Goal: Communication & Community: Answer question/provide support

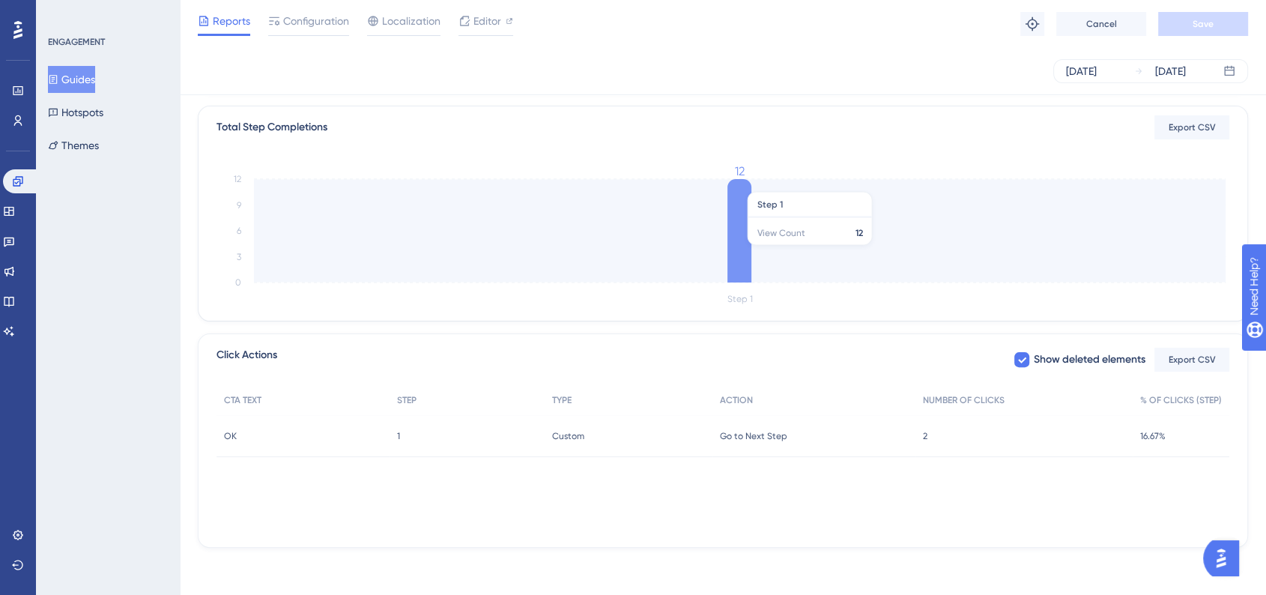
click at [735, 252] on icon at bounding box center [739, 230] width 24 height 103
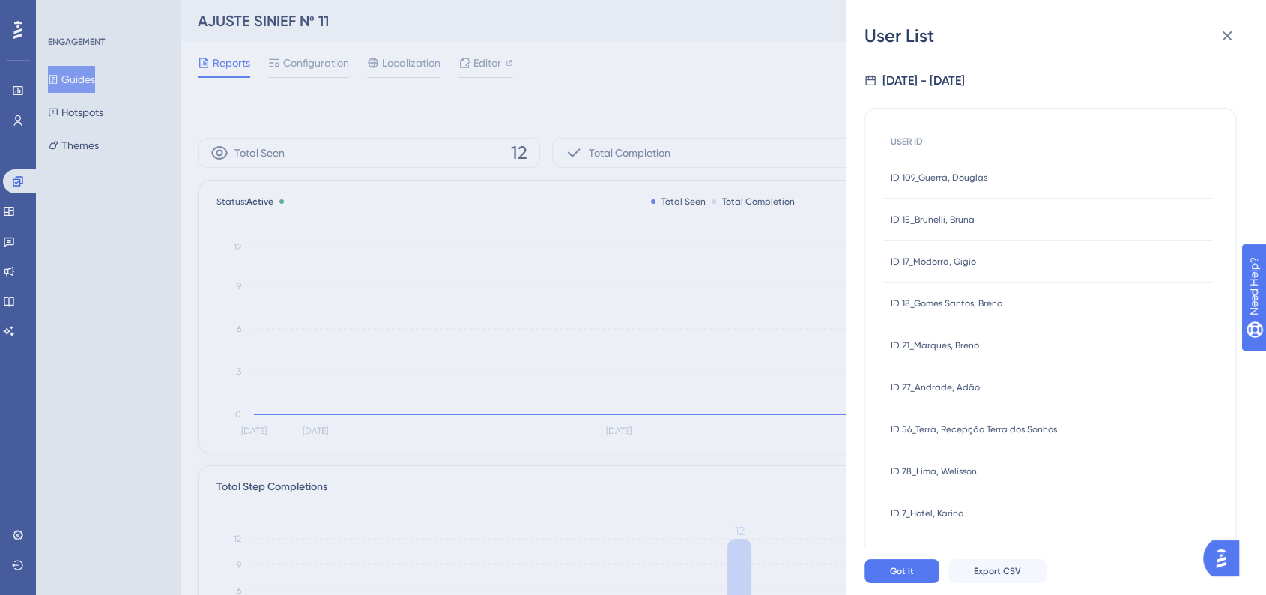
click at [939, 177] on span "ID 109_Guerra, Douglas" at bounding box center [939, 178] width 97 height 12
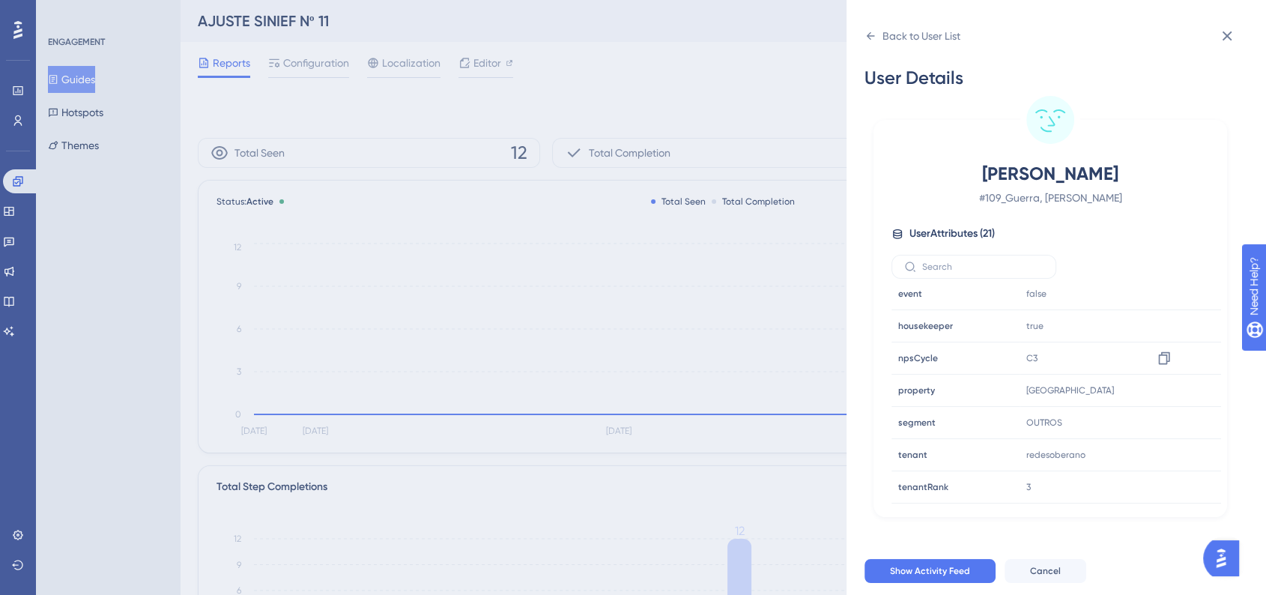
scroll to position [416, 0]
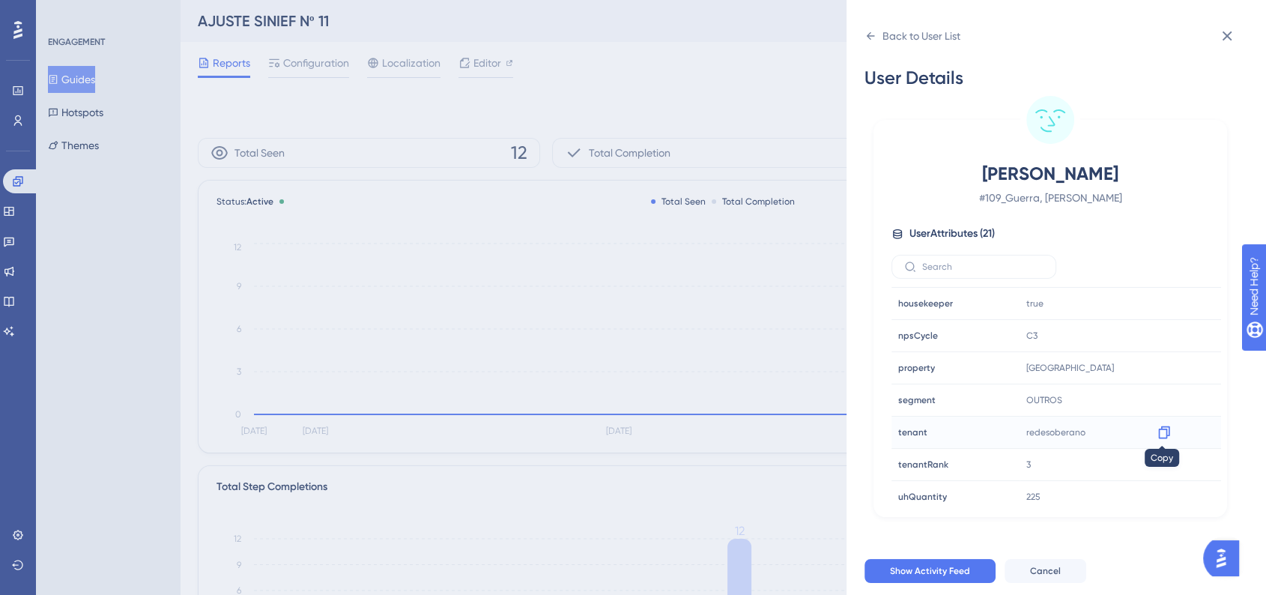
click at [1157, 429] on icon at bounding box center [1163, 432] width 15 height 15
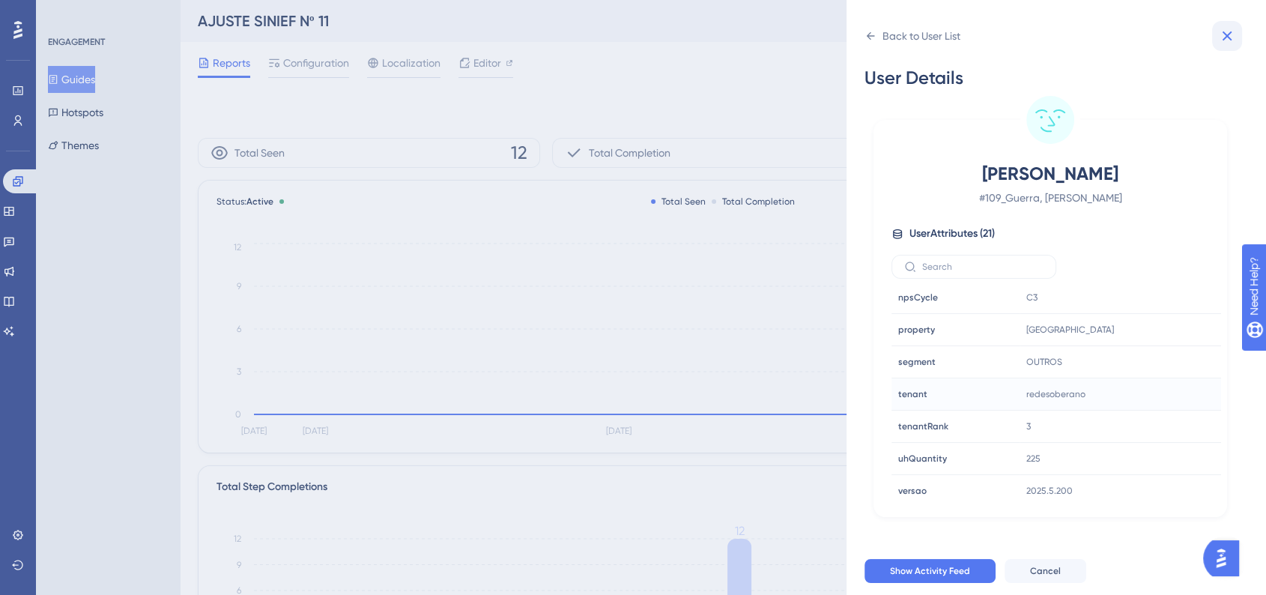
click at [1234, 38] on icon at bounding box center [1227, 36] width 18 height 18
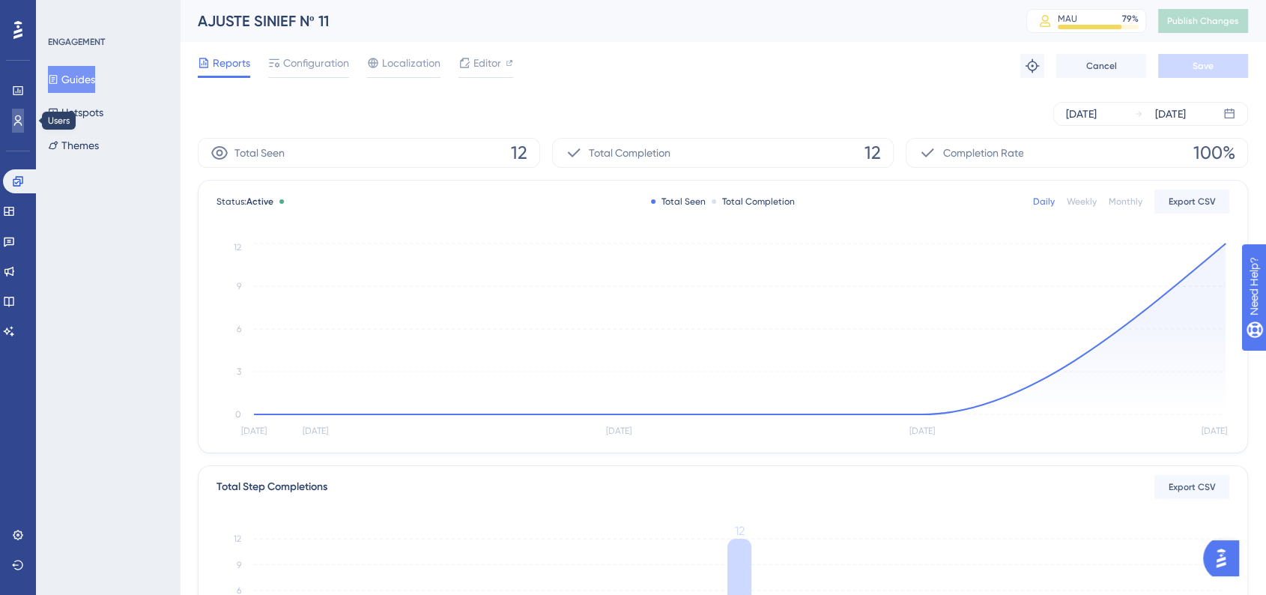
click at [19, 115] on icon at bounding box center [18, 120] width 8 height 10
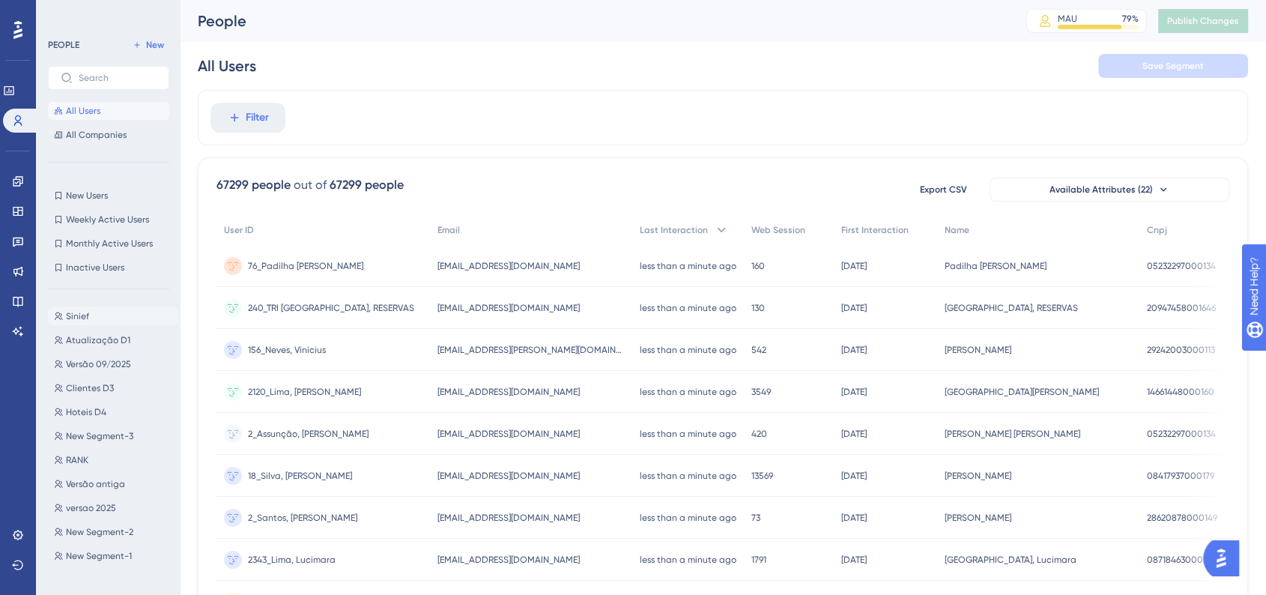
click at [85, 323] on button "Sinief Sinief" at bounding box center [113, 316] width 130 height 18
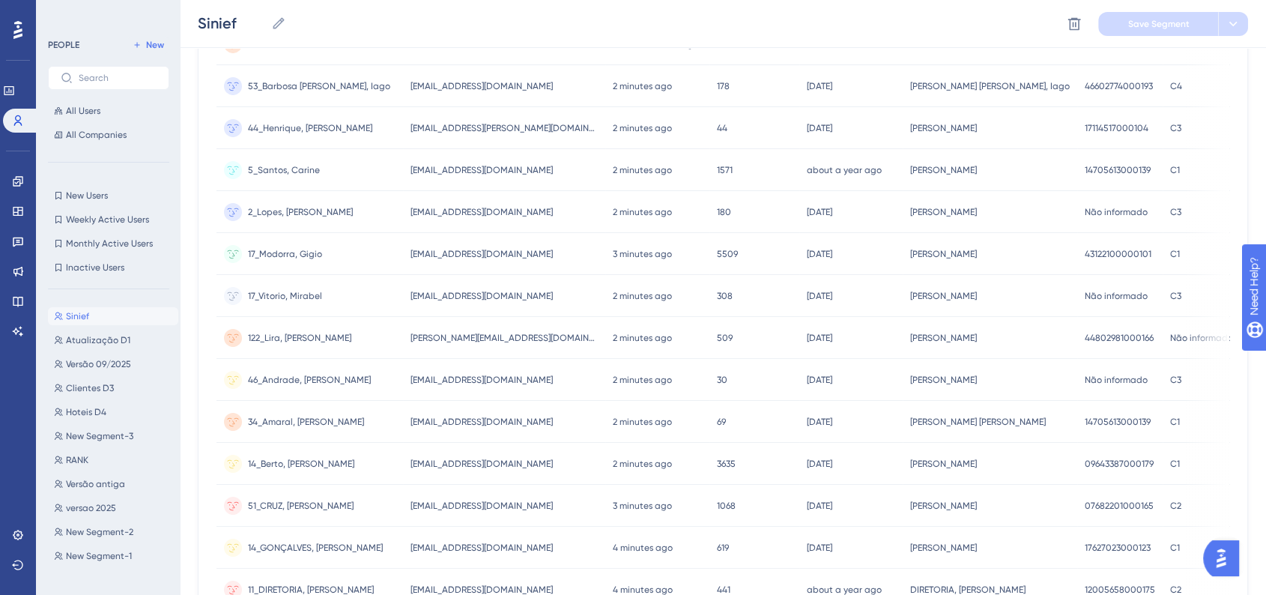
scroll to position [2094, 0]
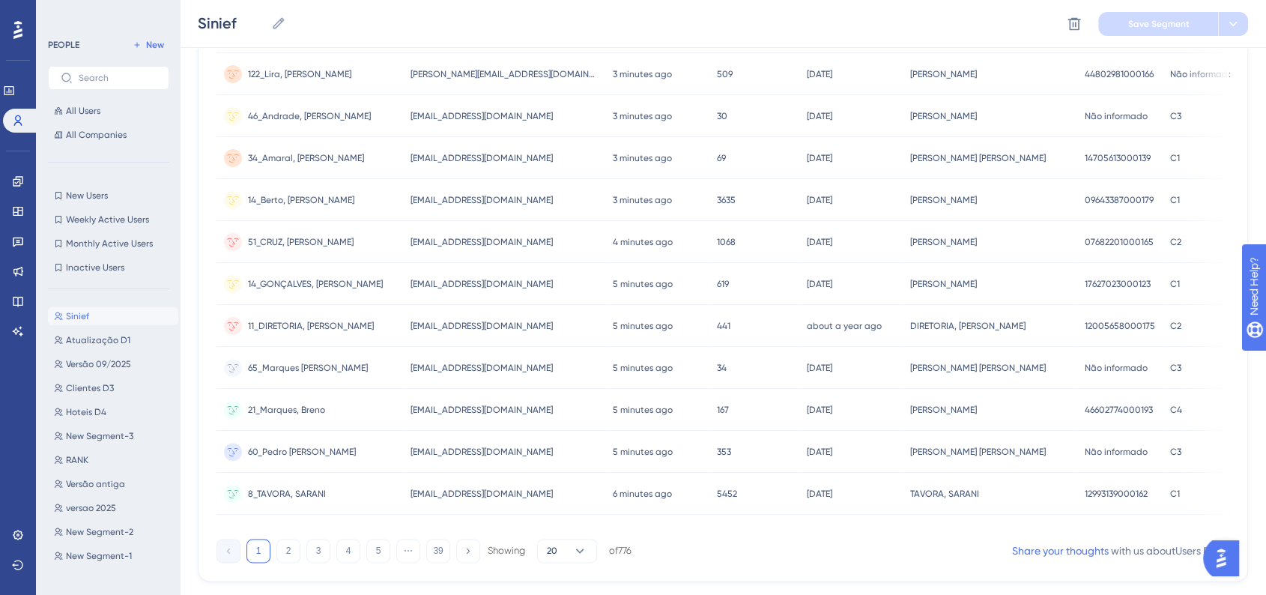
click at [1234, 558] on img "Open AI Assistant Launcher" at bounding box center [1220, 557] width 27 height 27
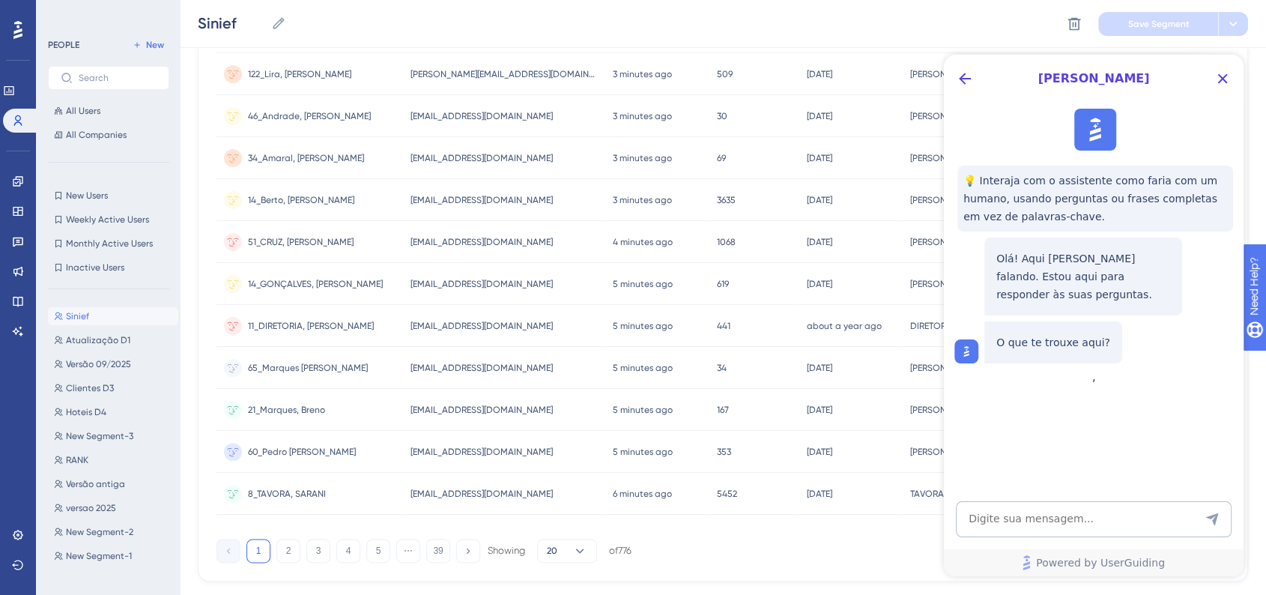
scroll to position [0, 0]
click at [957, 79] on icon "Back Button" at bounding box center [965, 79] width 18 height 18
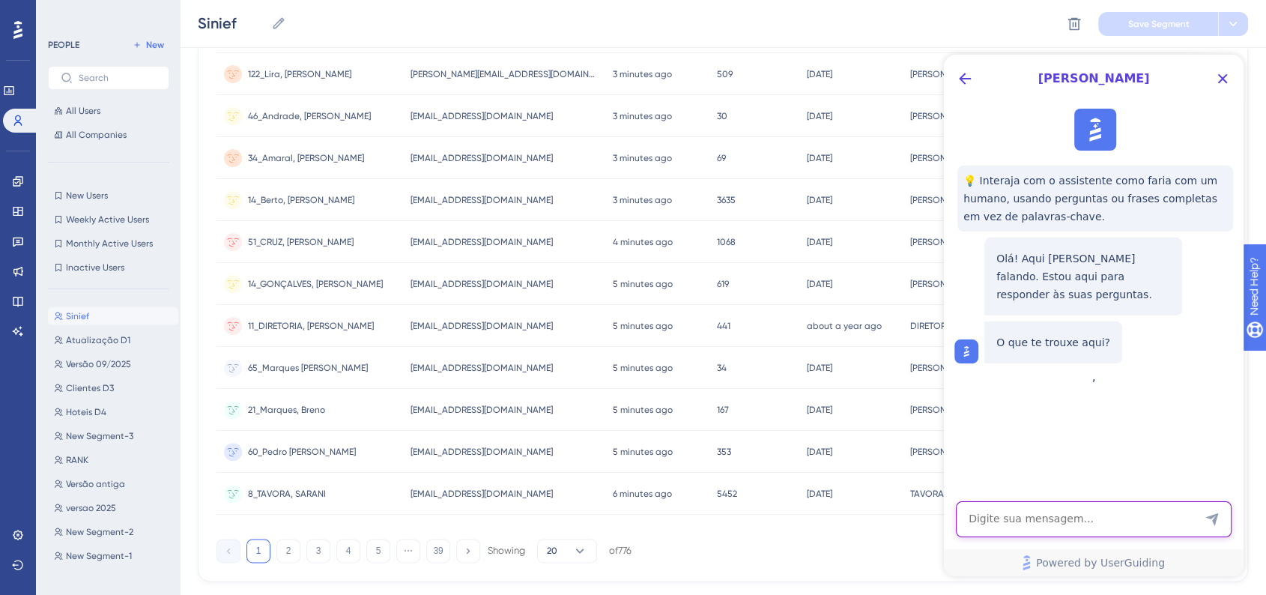
click at [1067, 524] on textarea "AI Assistant Text Input" at bounding box center [1094, 519] width 276 height 36
type textarea "falar com um humano"
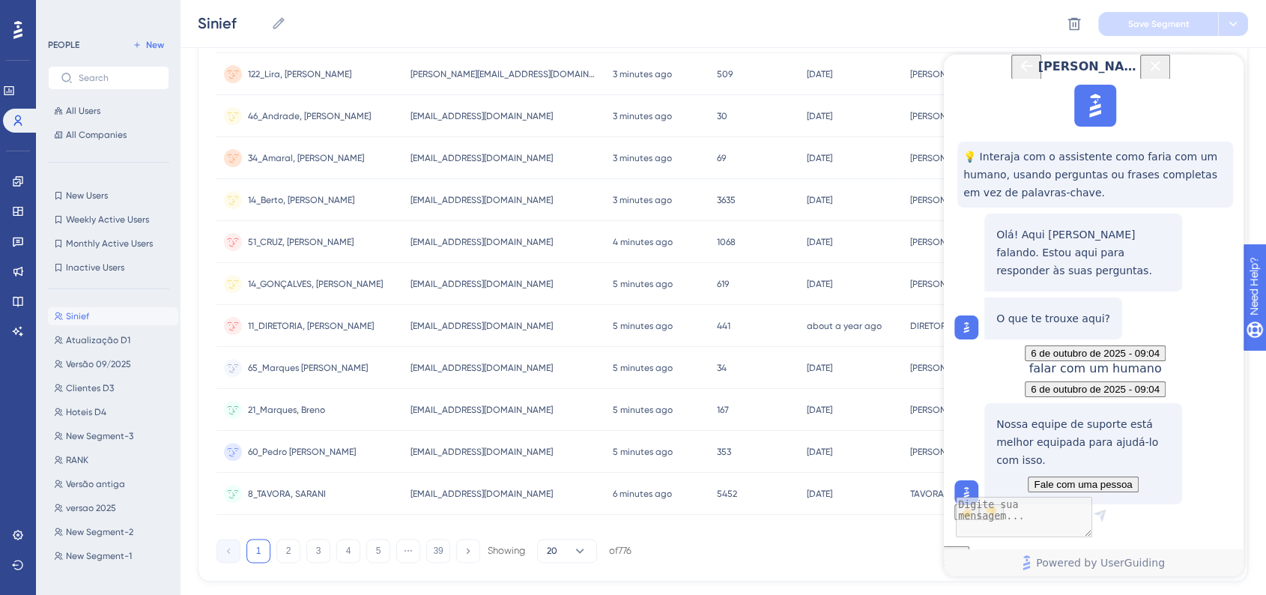
scroll to position [133, 0]
click at [1063, 476] on button "Fale com uma pessoa" at bounding box center [1083, 484] width 110 height 16
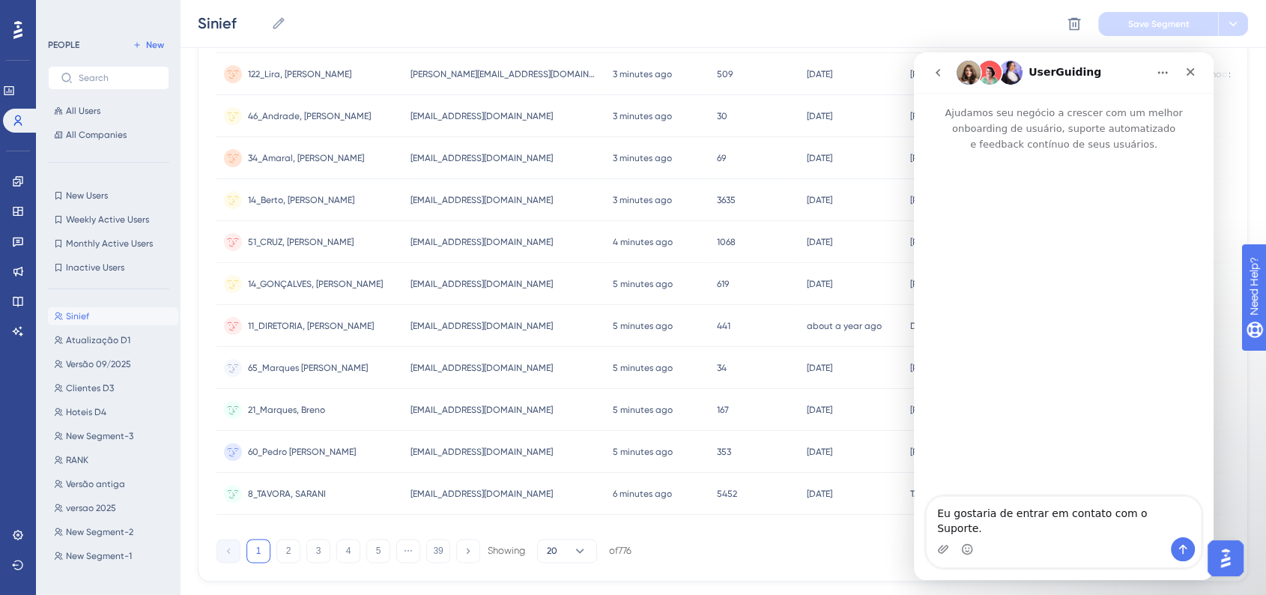
scroll to position [0, 0]
click at [1070, 527] on textarea "Eu gostaria de entrar em contato com o Suporte." at bounding box center [1063, 517] width 274 height 40
click at [1070, 526] on textarea "Eu gostaria de entrar em contato com o Suporte." at bounding box center [1063, 517] width 274 height 40
type textarea "Bom dia"
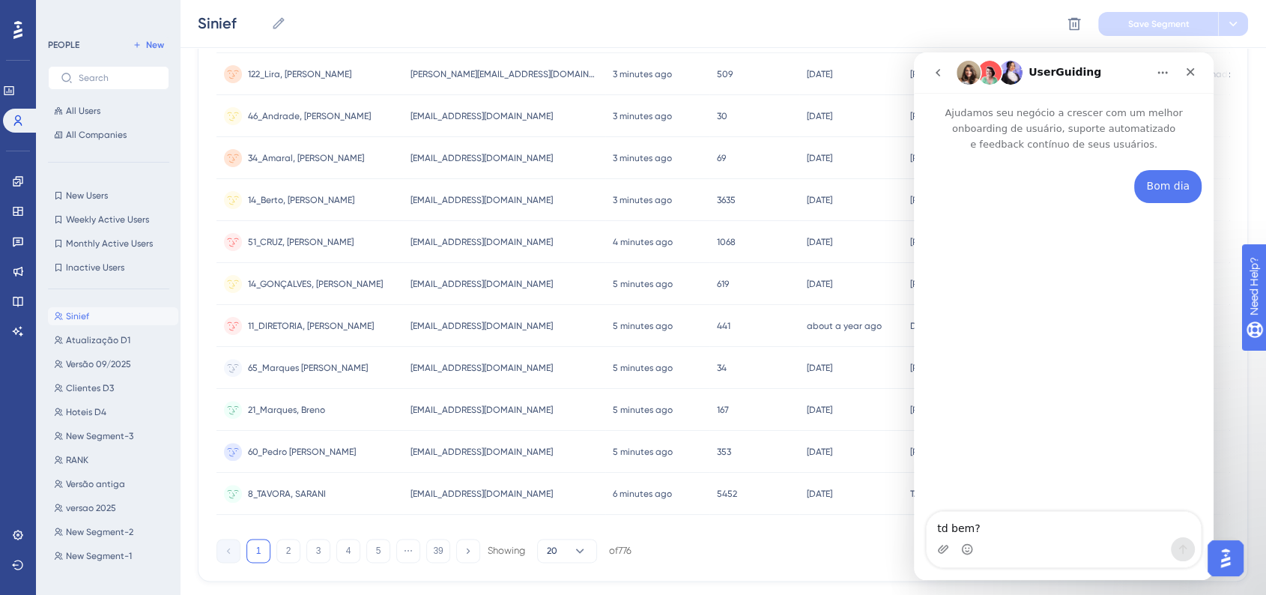
click at [1023, 528] on textarea "td bem?" at bounding box center [1063, 524] width 274 height 25
click at [950, 532] on textarea "td bem?" at bounding box center [1063, 524] width 274 height 25
type textarea "td bem?"
click at [946, 523] on textarea "td bem?" at bounding box center [1063, 524] width 274 height 25
drag, startPoint x: 1067, startPoint y: 533, endPoint x: 1058, endPoint y: 528, distance: 10.0
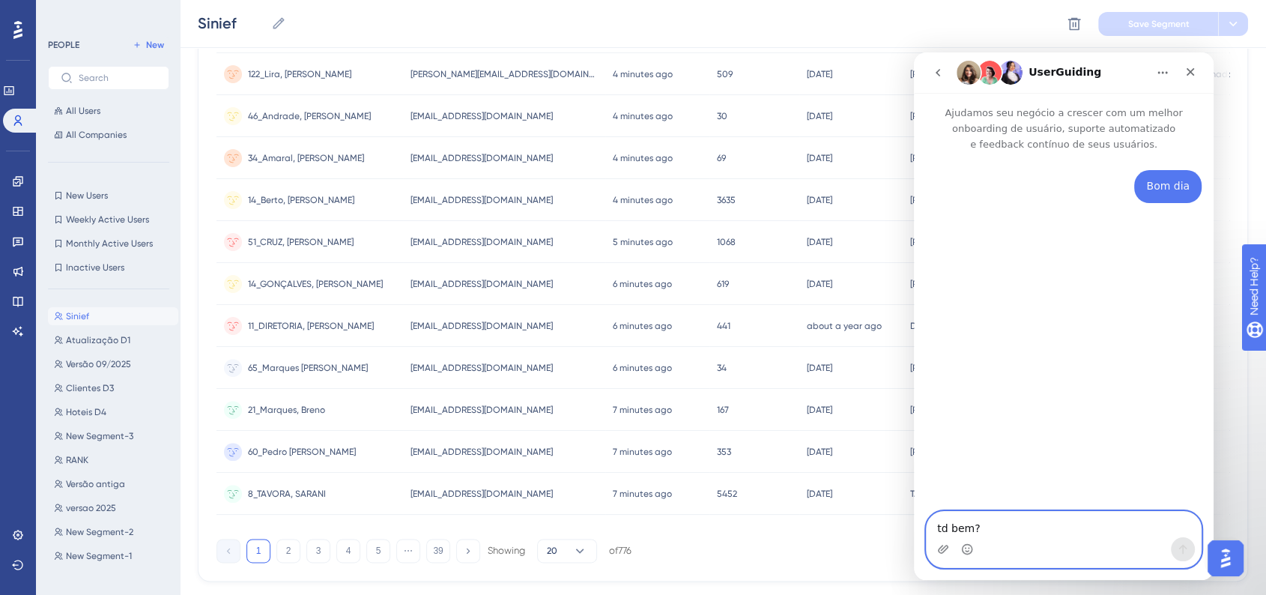
click at [1064, 533] on textarea "td bem?" at bounding box center [1063, 524] width 274 height 25
click at [1025, 530] on textarea "td bem?" at bounding box center [1063, 524] width 274 height 25
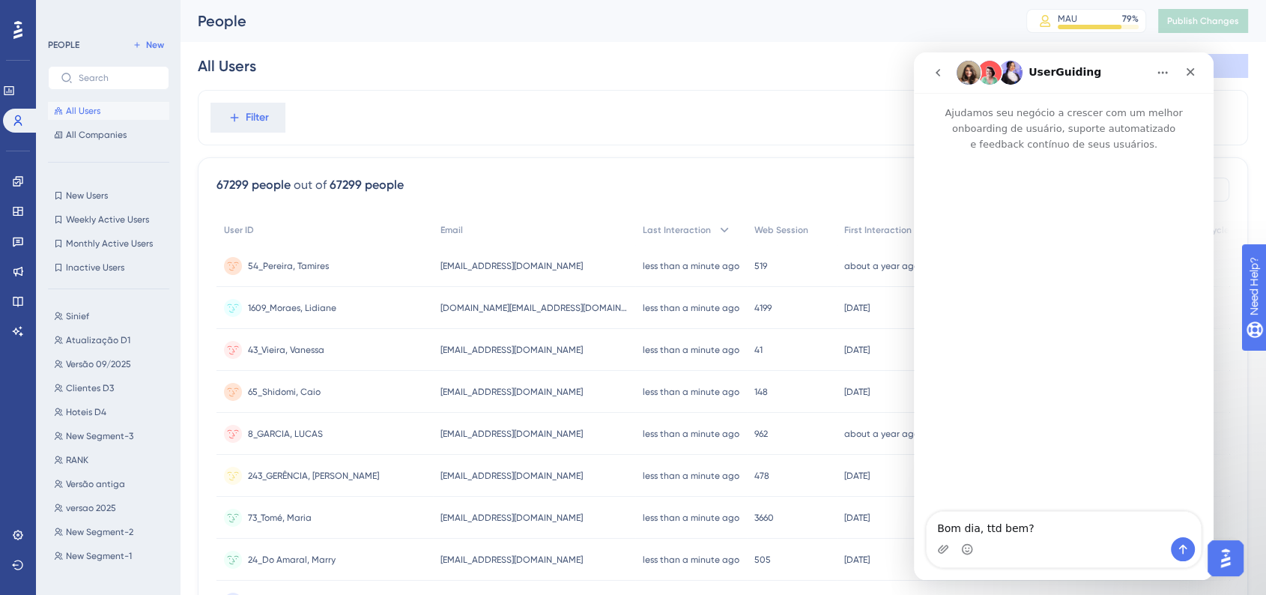
type textarea "Bom dia, td bem?"
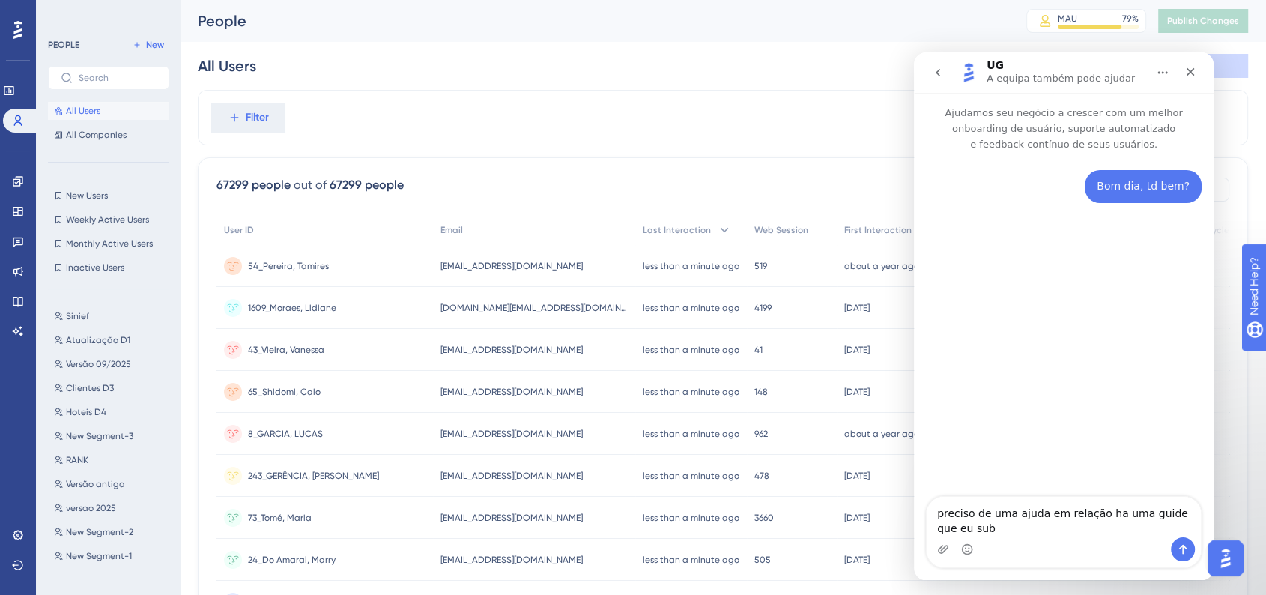
type textarea "preciso de uma ajuda em relação ha uma guide que eu subi"
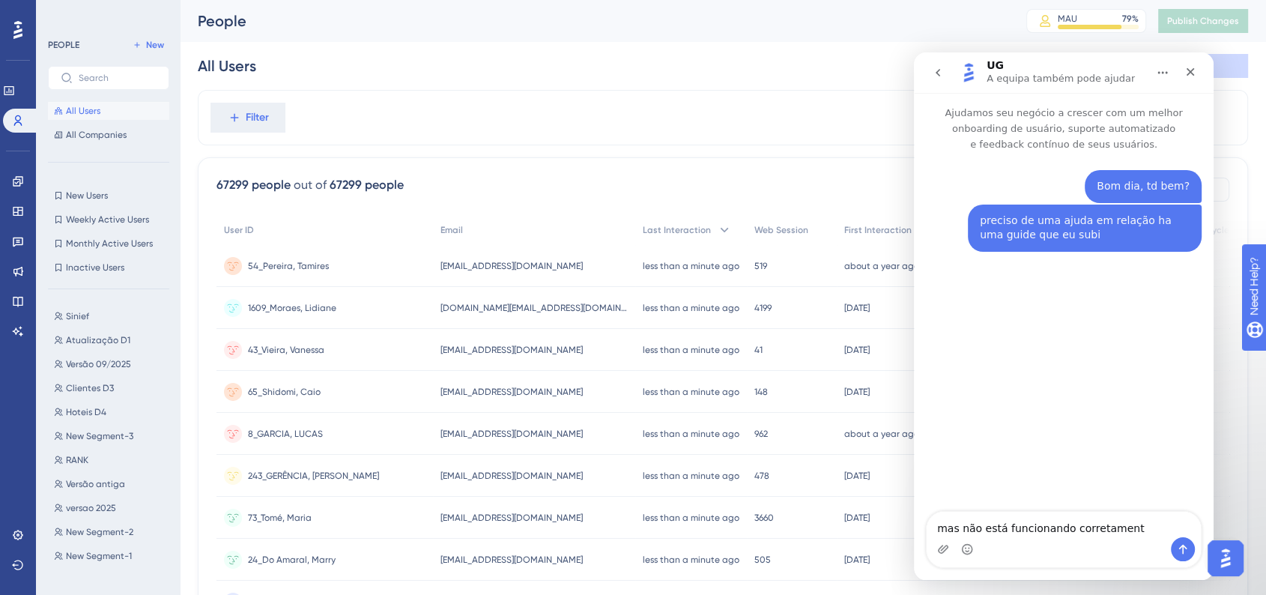
type textarea "mas não está funcionando corretamente"
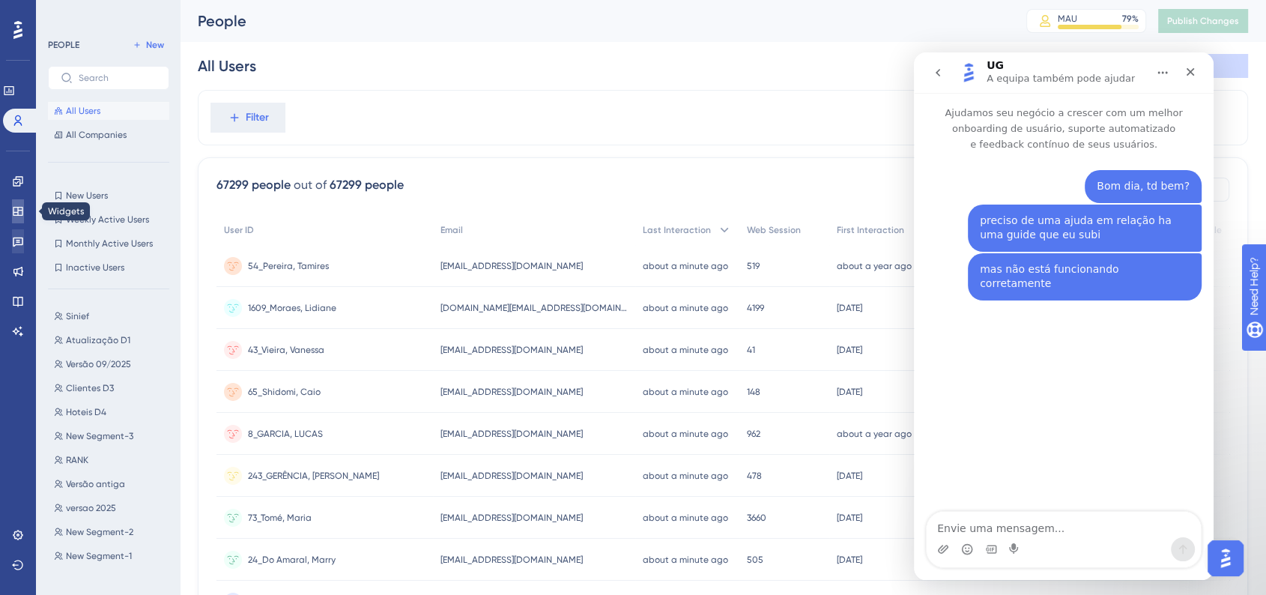
drag, startPoint x: 20, startPoint y: 205, endPoint x: 25, endPoint y: 233, distance: 28.1
click at [20, 205] on icon at bounding box center [18, 211] width 12 height 12
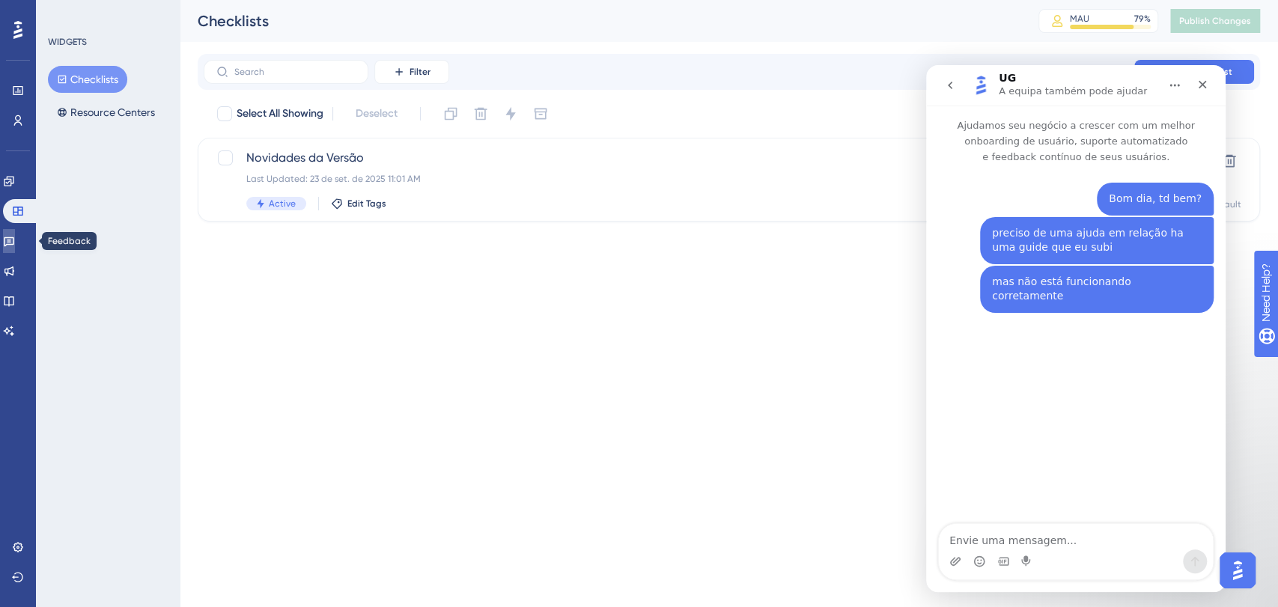
click at [12, 243] on icon at bounding box center [9, 241] width 12 height 12
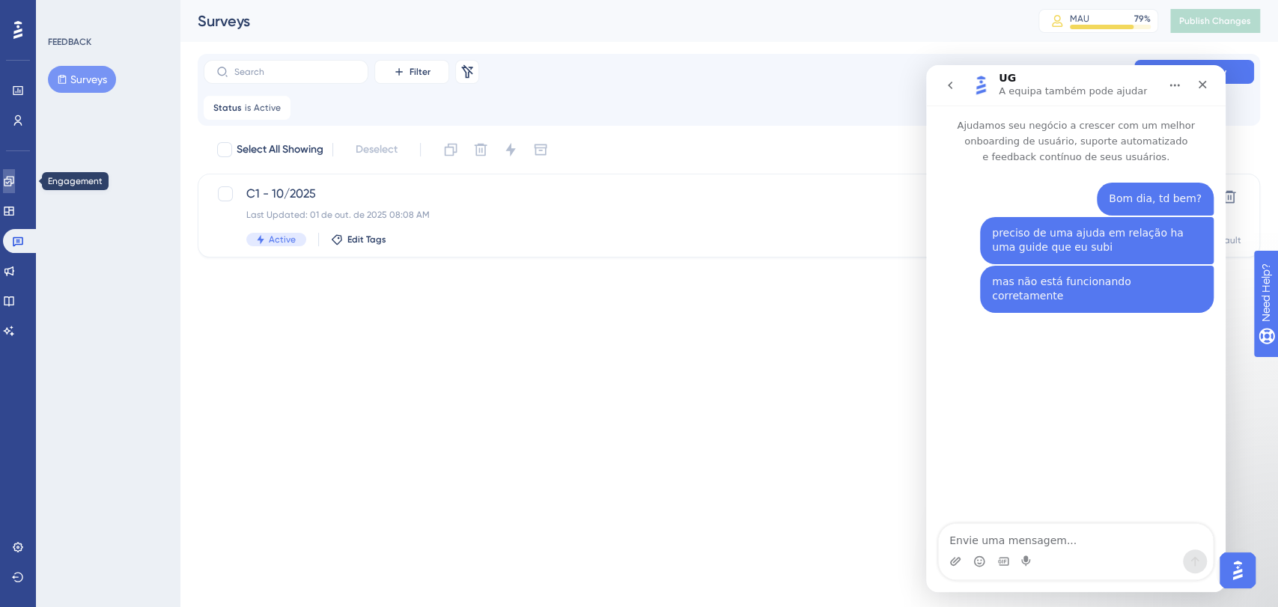
click at [15, 183] on link at bounding box center [9, 181] width 12 height 24
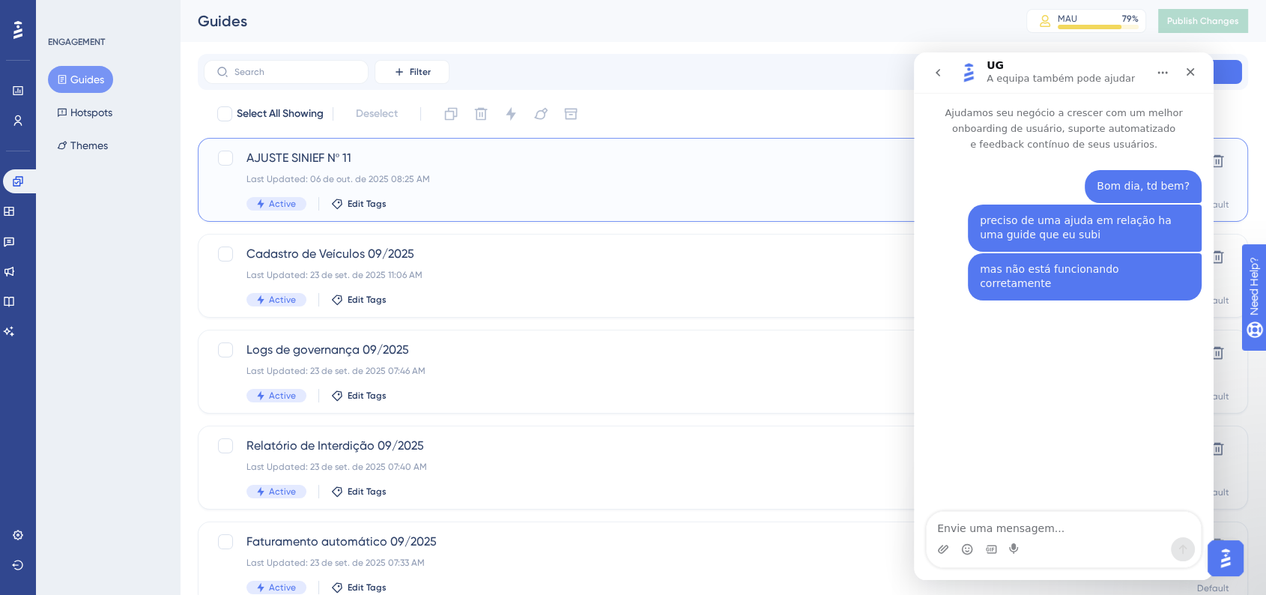
click at [416, 172] on div "AJUSTE SINIEF Nº 11 Last Updated: 06 de out. de 2025 08:25 AM Active Edit Tags" at bounding box center [662, 179] width 833 height 61
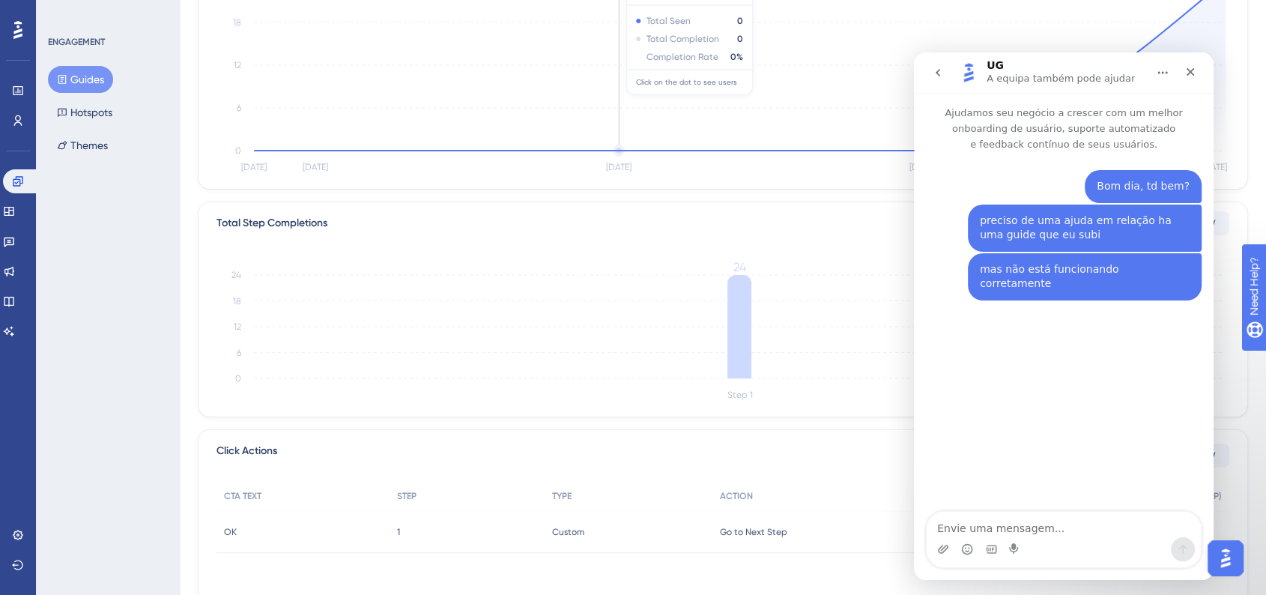
scroll to position [354, 0]
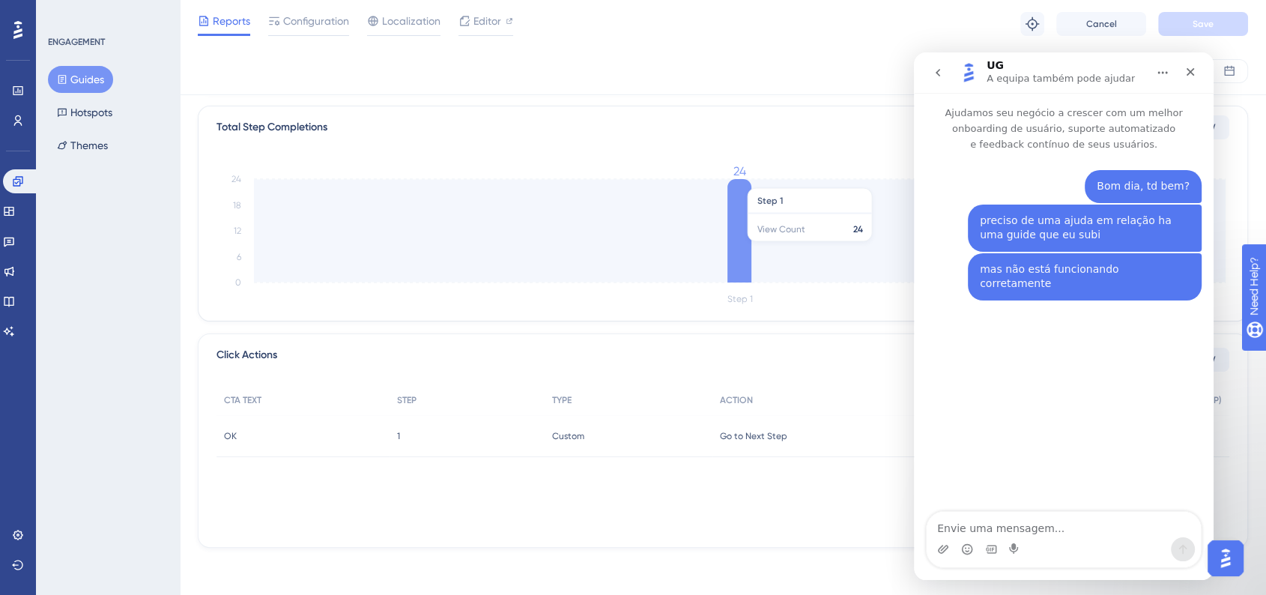
click at [737, 247] on icon at bounding box center [739, 230] width 24 height 103
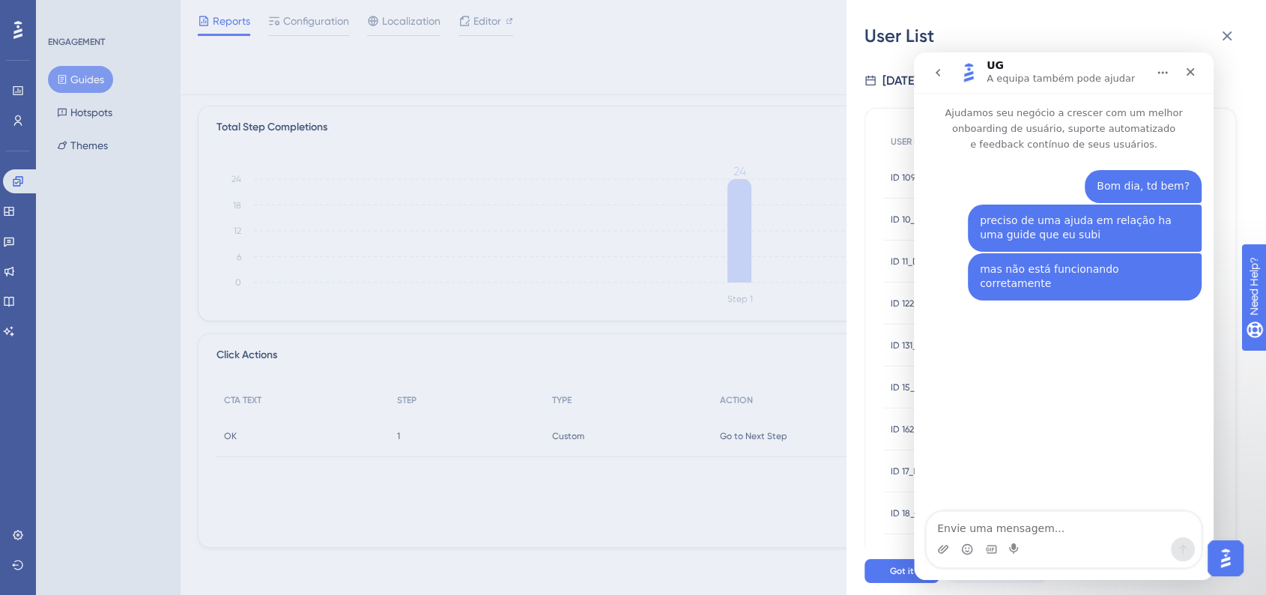
click at [1217, 559] on img "Open AI Assistant Launcher" at bounding box center [1225, 557] width 27 height 27
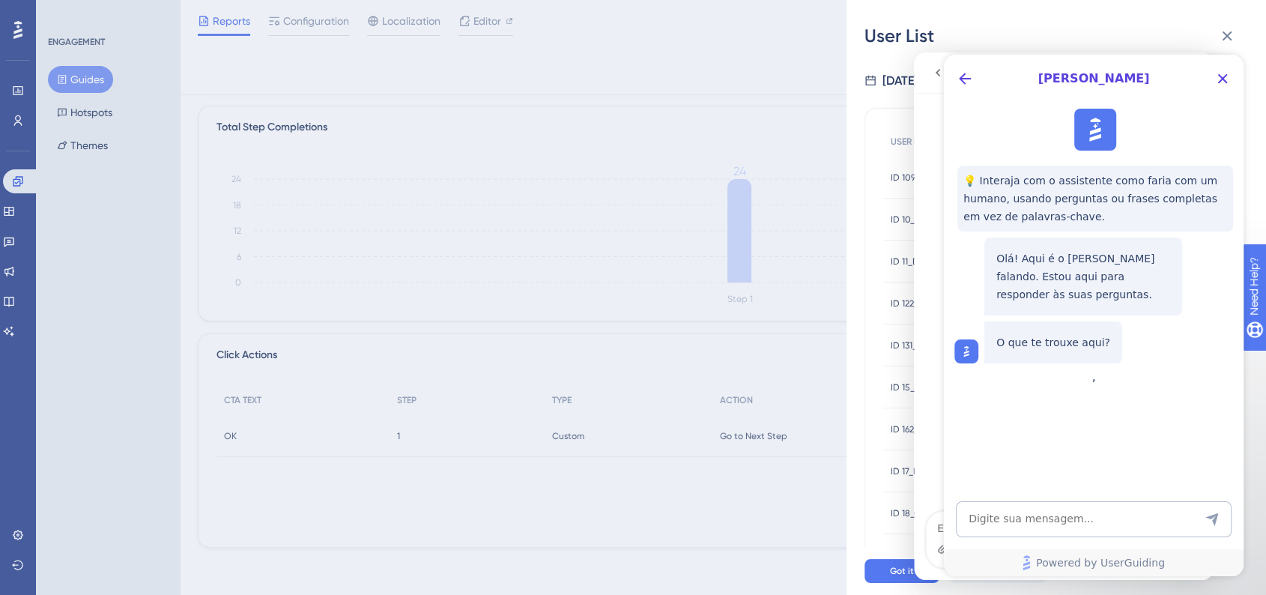
scroll to position [0, 0]
click at [1218, 84] on icon "Close Button" at bounding box center [1222, 79] width 18 height 18
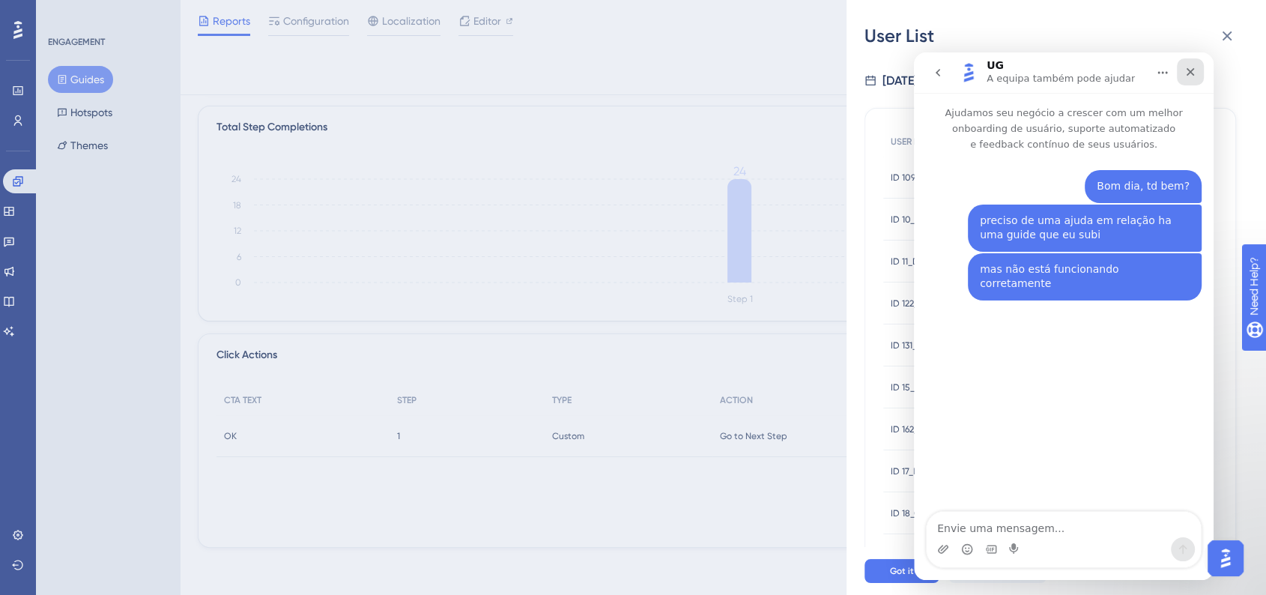
click at [1188, 75] on icon "Fechar" at bounding box center [1190, 72] width 12 height 12
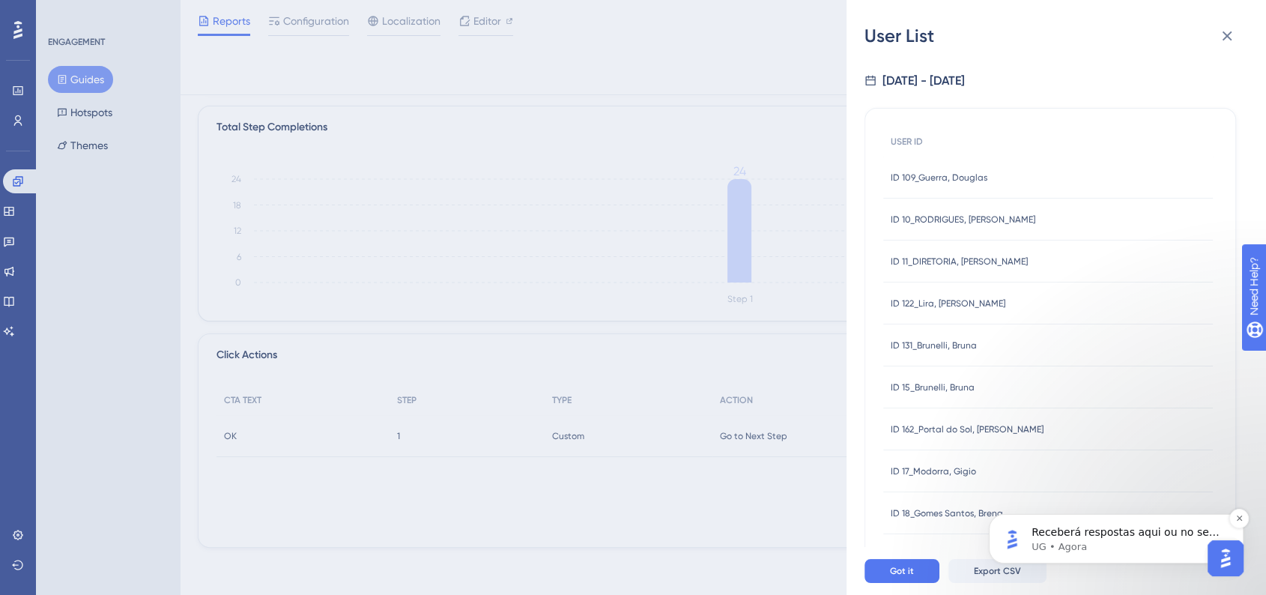
click at [1050, 533] on span "Receberá respostas aqui ou no seu e-mail: ✉️ bruna.brunelli@appsistemas.com.br …" at bounding box center [1127, 554] width 192 height 57
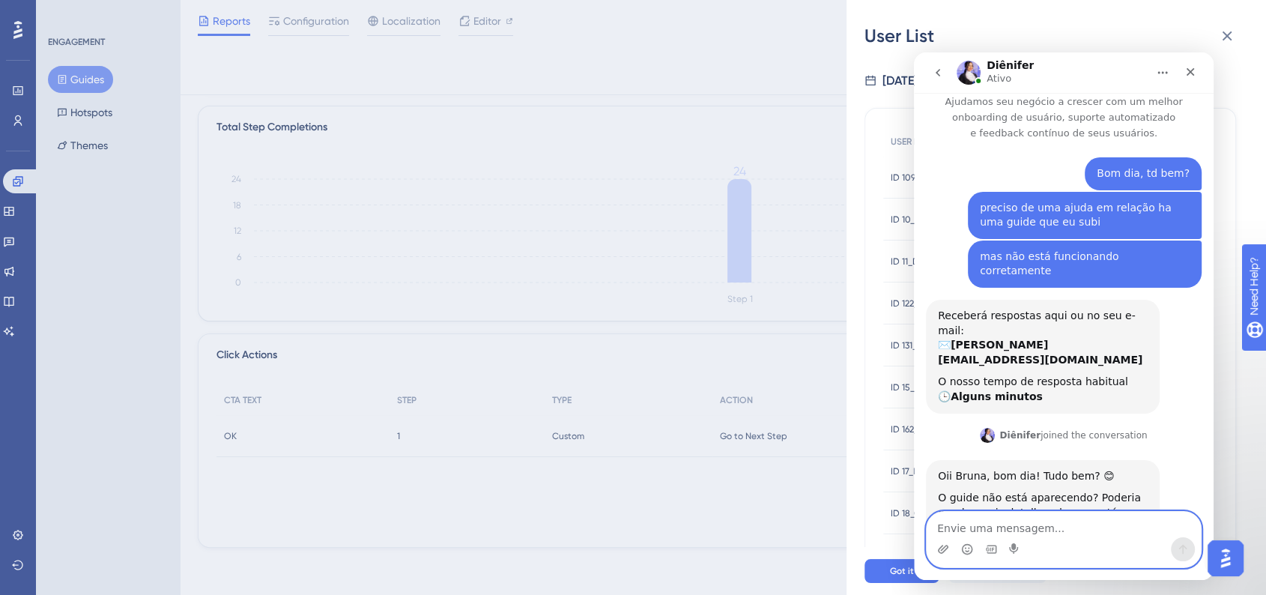
scroll to position [17, 0]
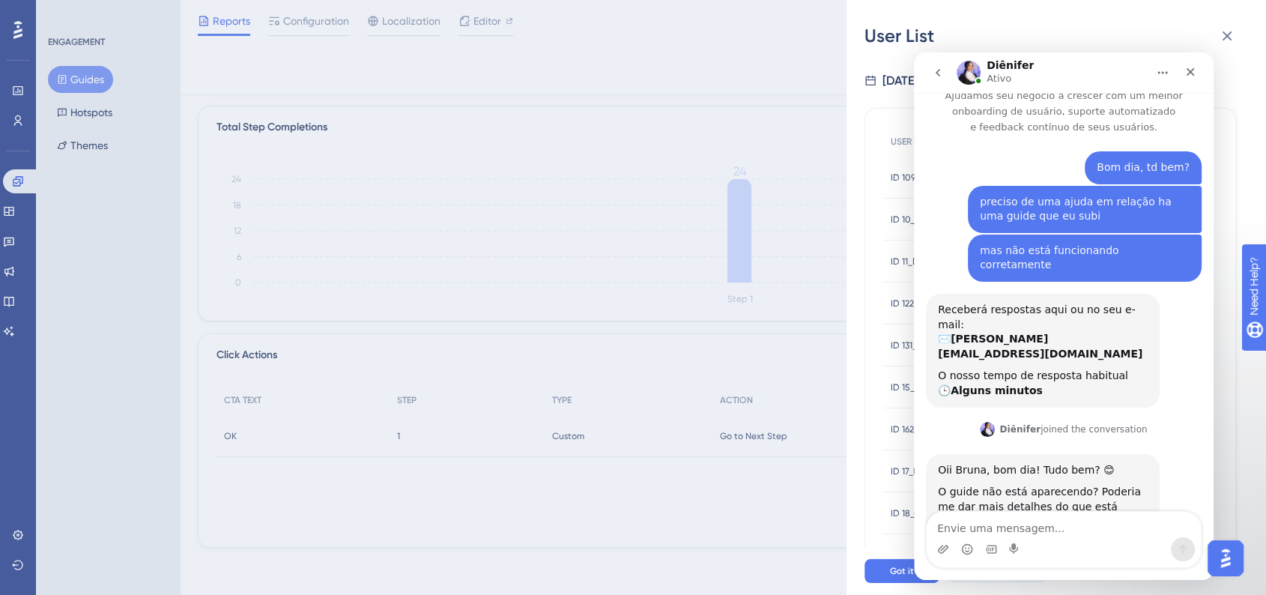
click at [84, 79] on div "User List 10/2/2025 - 10/6/2025 USER ID ID 109_Guerra, Douglas ID 109_Guerra, D…" at bounding box center [633, 297] width 1266 height 595
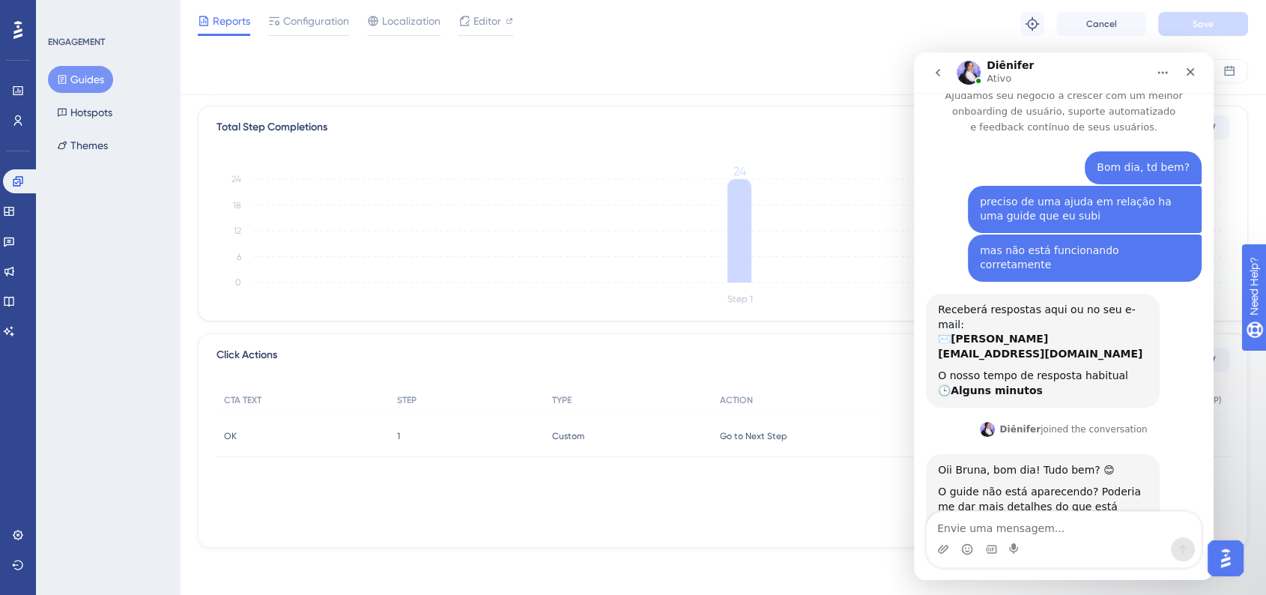
click at [72, 79] on button "Guides" at bounding box center [80, 79] width 65 height 27
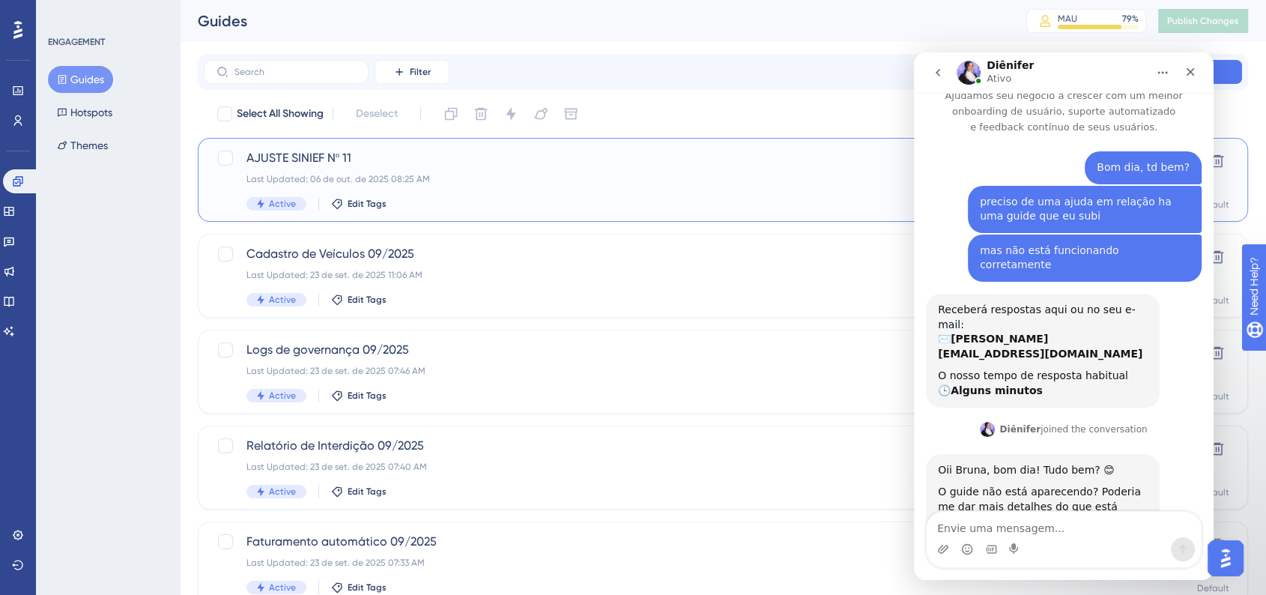
drag, startPoint x: 354, startPoint y: 157, endPoint x: 270, endPoint y: 160, distance: 83.2
click at [270, 160] on span "AJUSTE SINIEF Nº 11" at bounding box center [662, 158] width 833 height 18
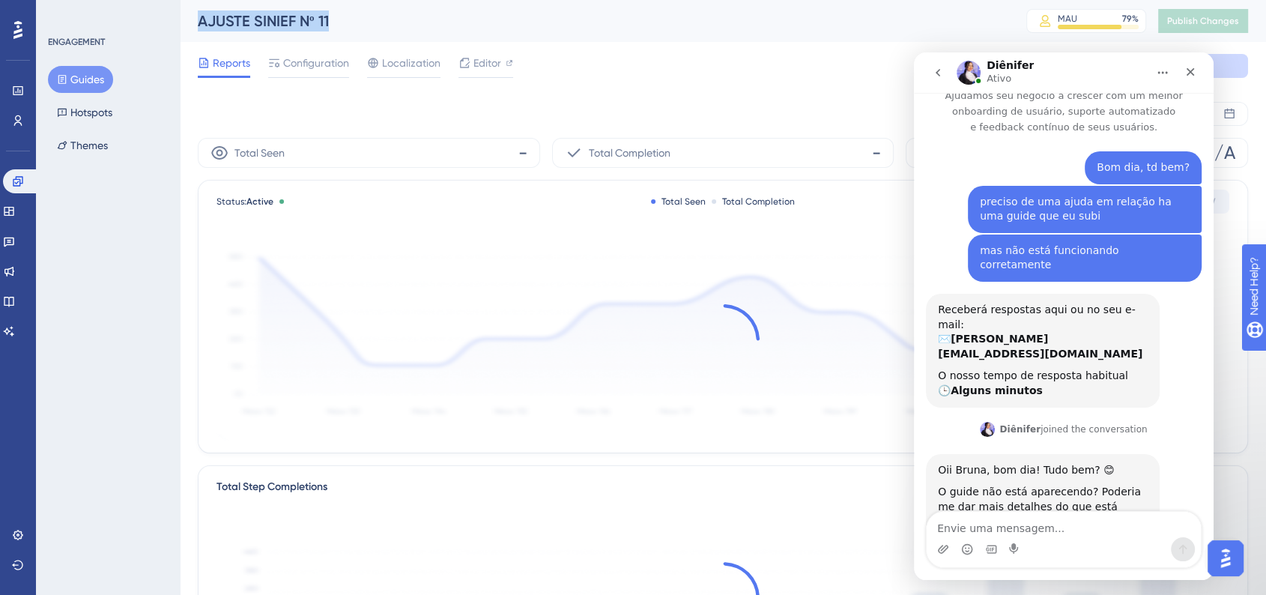
drag, startPoint x: 234, startPoint y: 20, endPoint x: 363, endPoint y: 20, distance: 129.6
click at [363, 20] on div "AJUSTE SINIEF Nº 11 MAU 79 % Click to see add-on and upgrade options Publish Ch…" at bounding box center [723, 21] width 1086 height 42
copy div "AJUSTE SINIEF Nº 11"
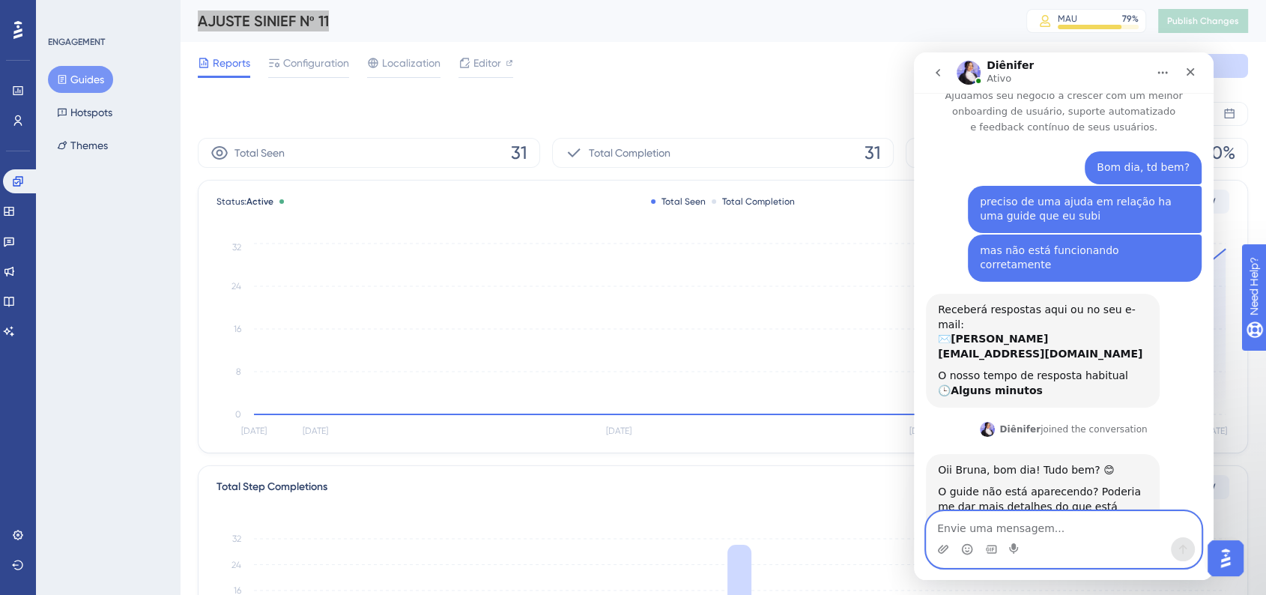
click at [983, 521] on textarea "Envie uma mensagem..." at bounding box center [1063, 524] width 274 height 25
type textarea "i"
paste textarea "AJUSTE SINIEF Nº 11"
type textarea "o guide é o: AJUSTE SINIEF Nº 11"
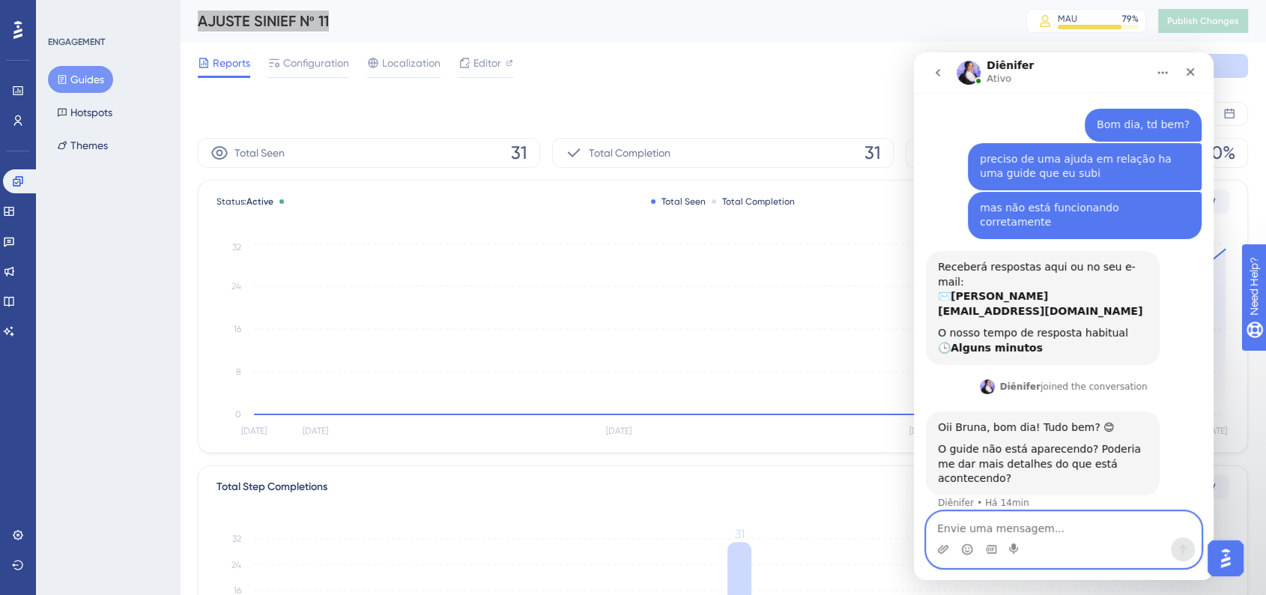
scroll to position [61, 0]
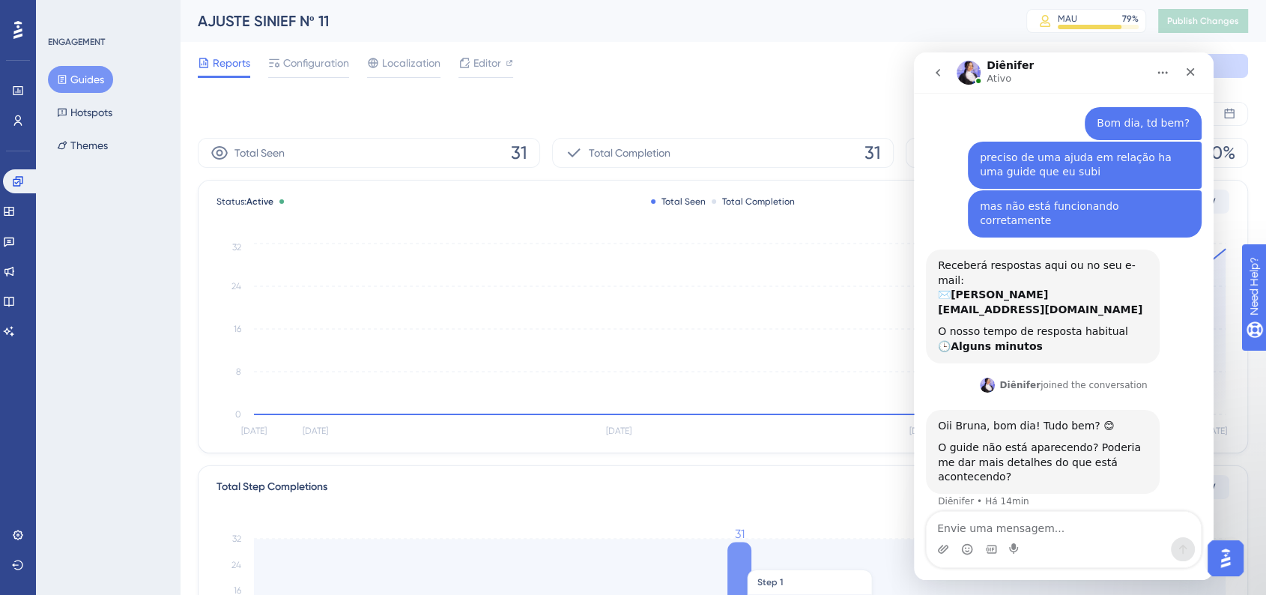
click at [741, 561] on icon at bounding box center [739, 592] width 24 height 100
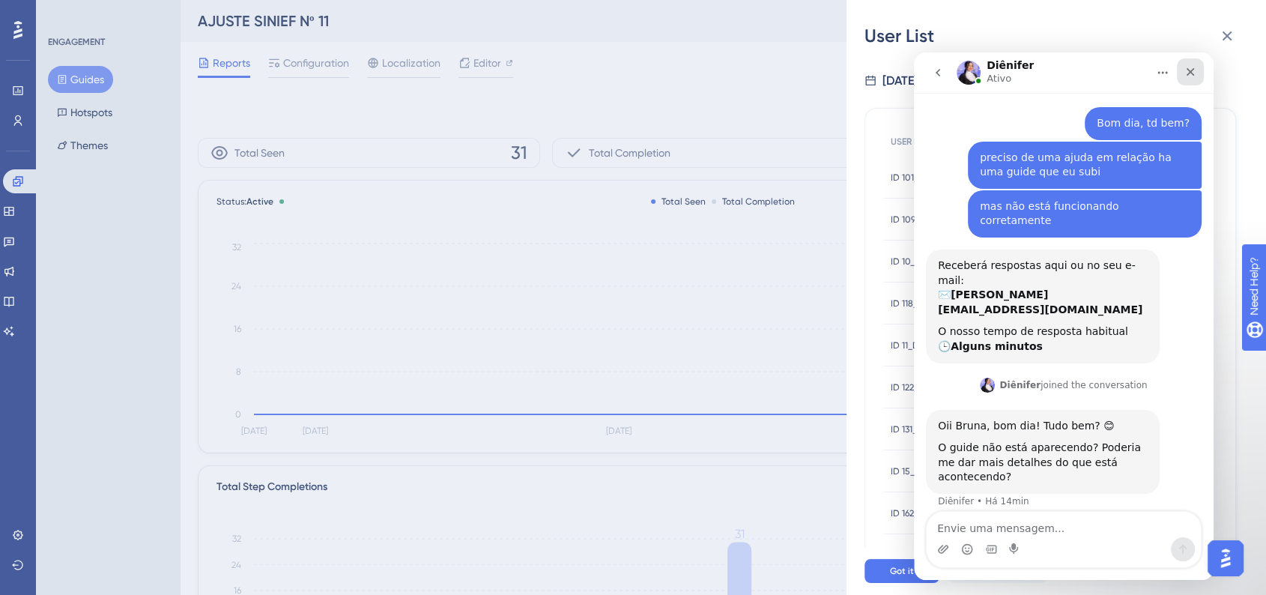
drag, startPoint x: 1200, startPoint y: 69, endPoint x: 2014, endPoint y: 149, distance: 818.1
click at [1200, 69] on div "Fechar" at bounding box center [1190, 71] width 27 height 27
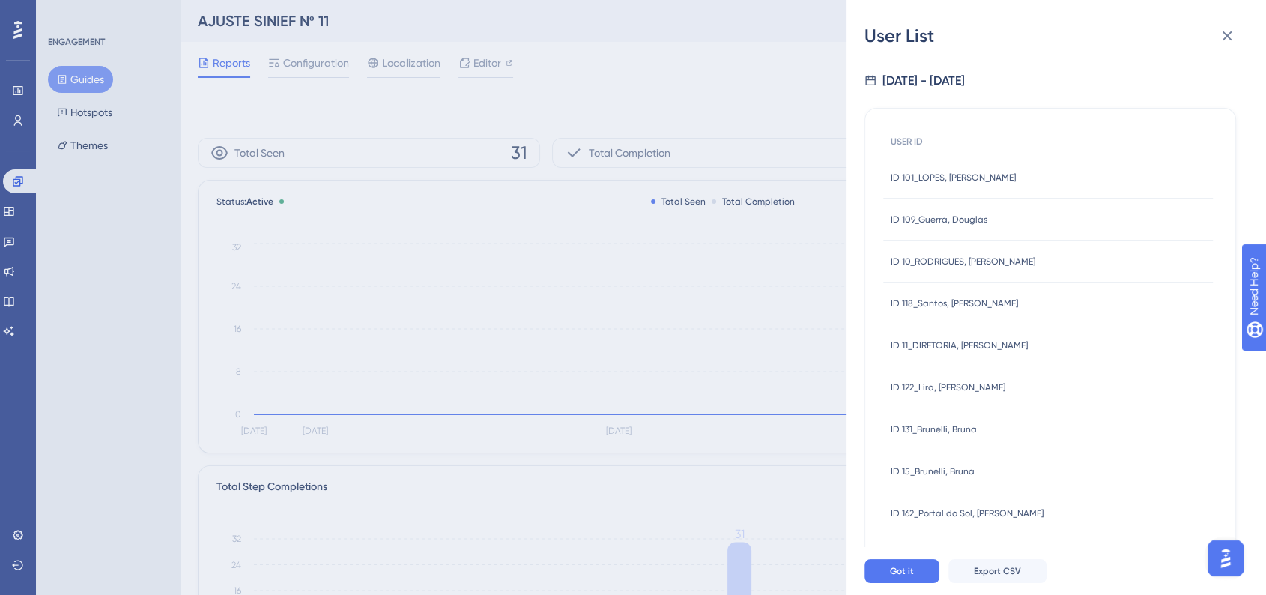
click at [943, 175] on span "ID 101_LOPES, JULIANA" at bounding box center [953, 178] width 125 height 12
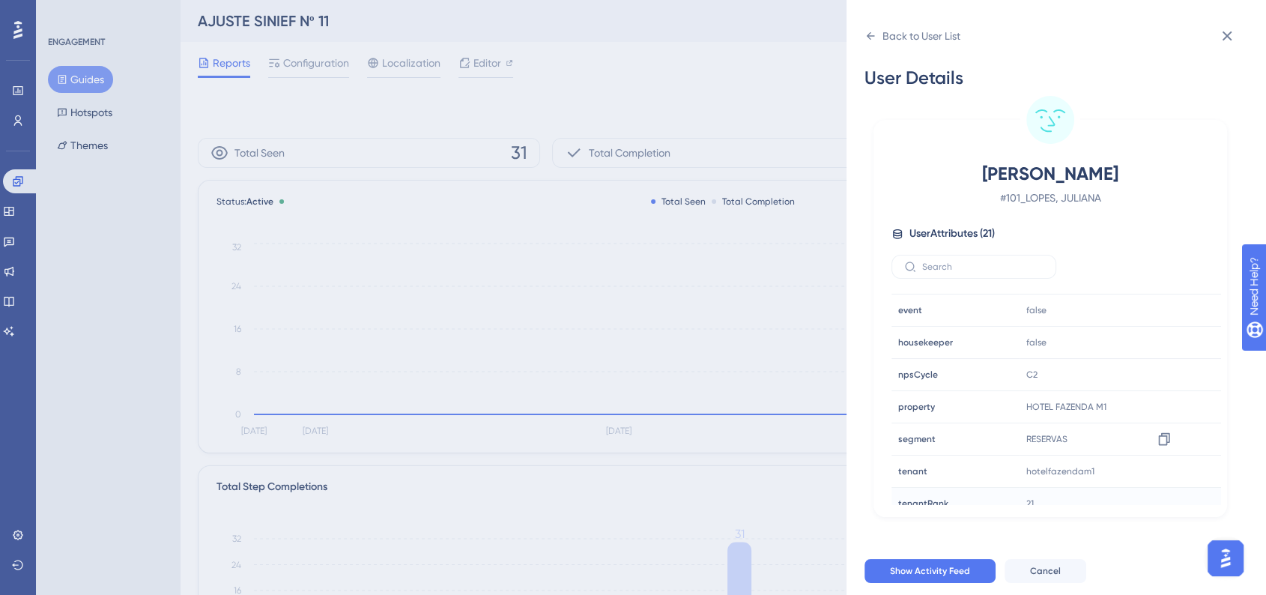
scroll to position [416, 0]
click at [945, 40] on div "Back to User List" at bounding box center [921, 36] width 78 height 18
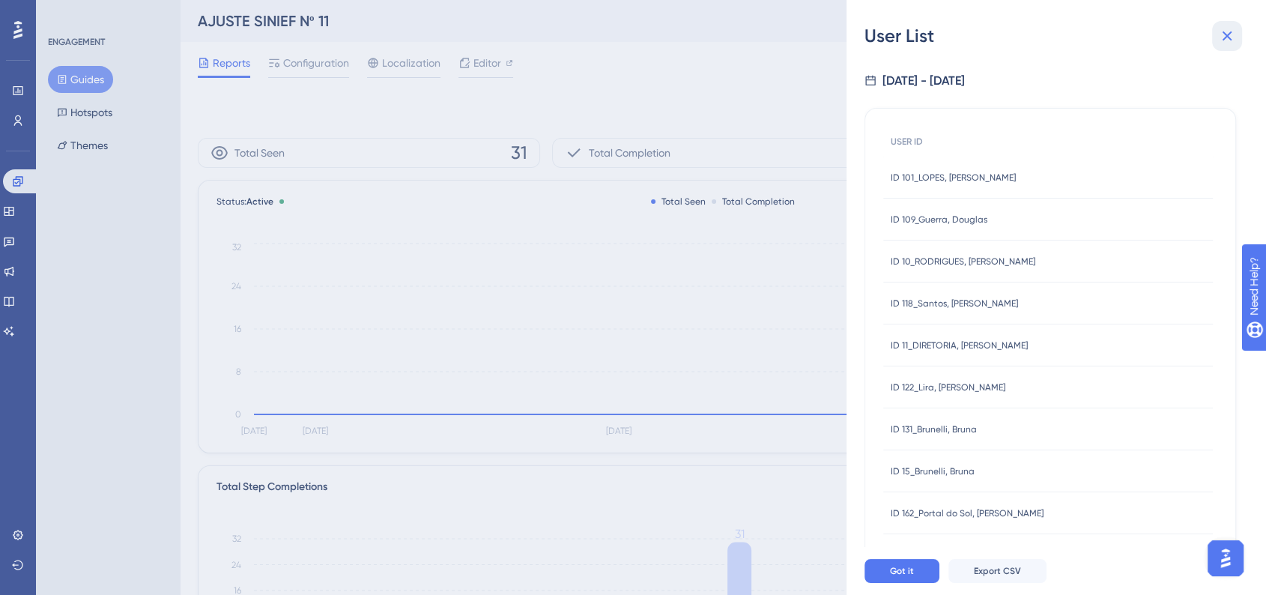
click at [1230, 40] on icon at bounding box center [1227, 36] width 10 height 10
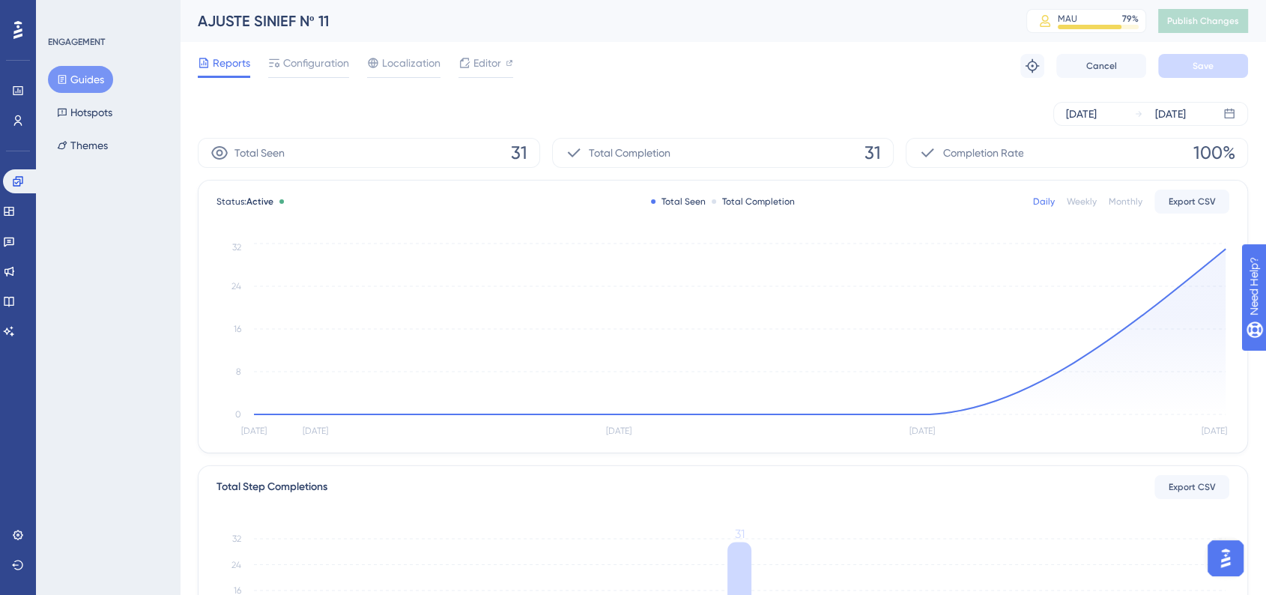
scroll to position [61, 0]
click at [1225, 560] on img "Open AI Assistant Launcher" at bounding box center [1225, 557] width 27 height 27
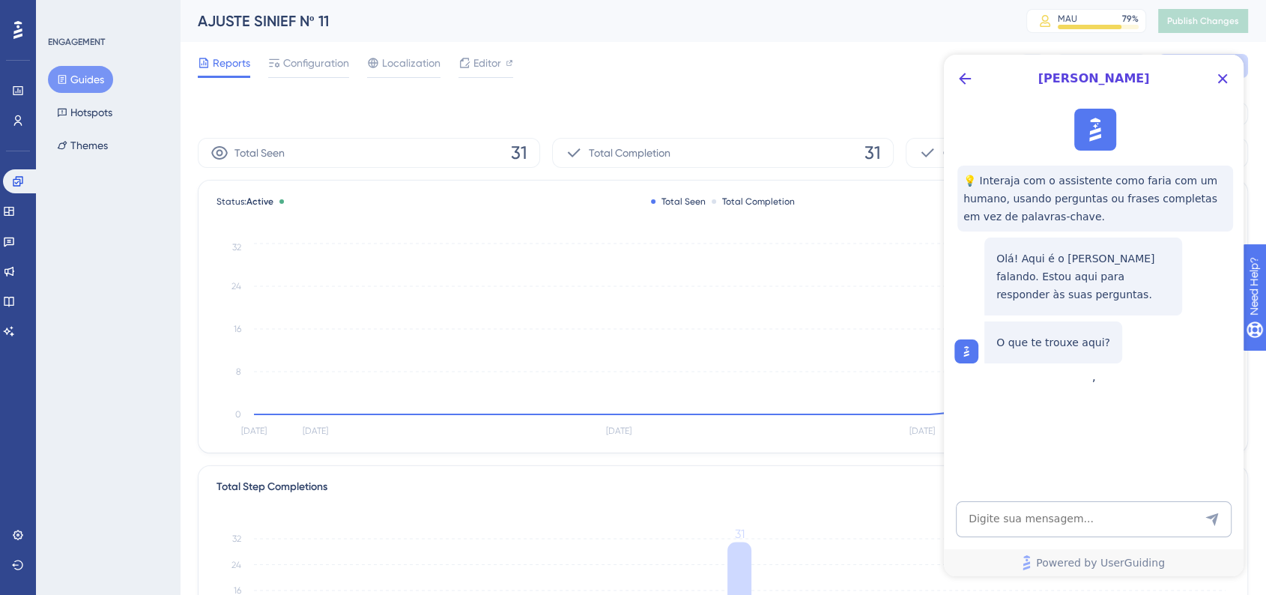
scroll to position [0, 0]
click at [964, 81] on icon "Back Button" at bounding box center [965, 79] width 18 height 18
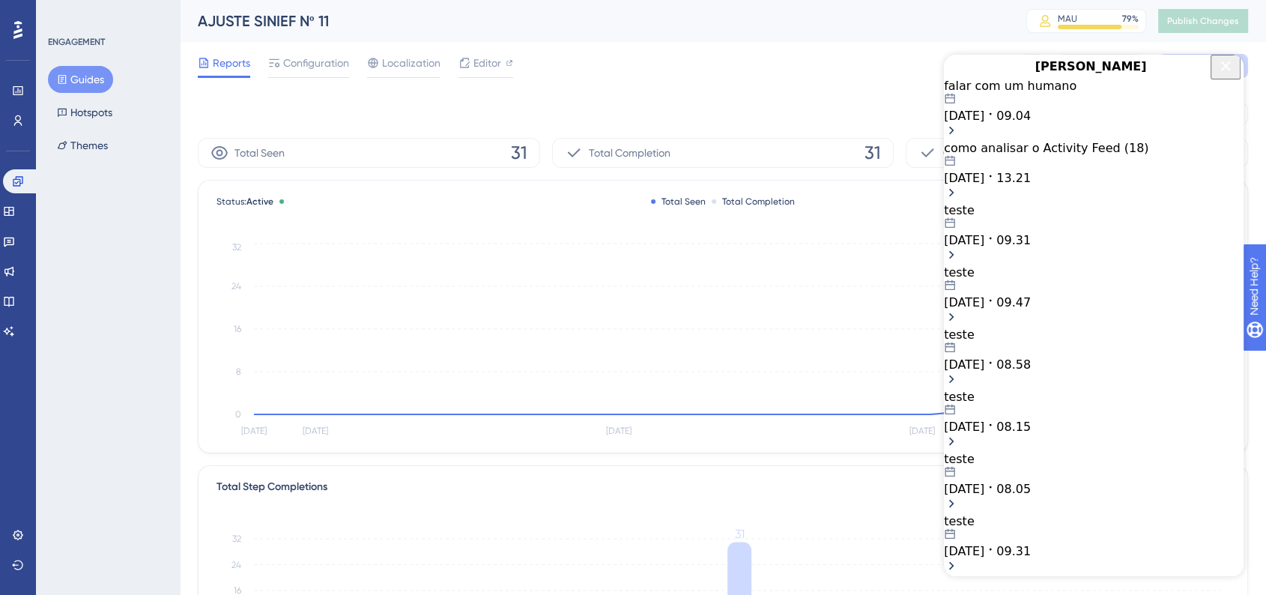
click at [1220, 73] on icon "Close Button" at bounding box center [1225, 66] width 18 height 18
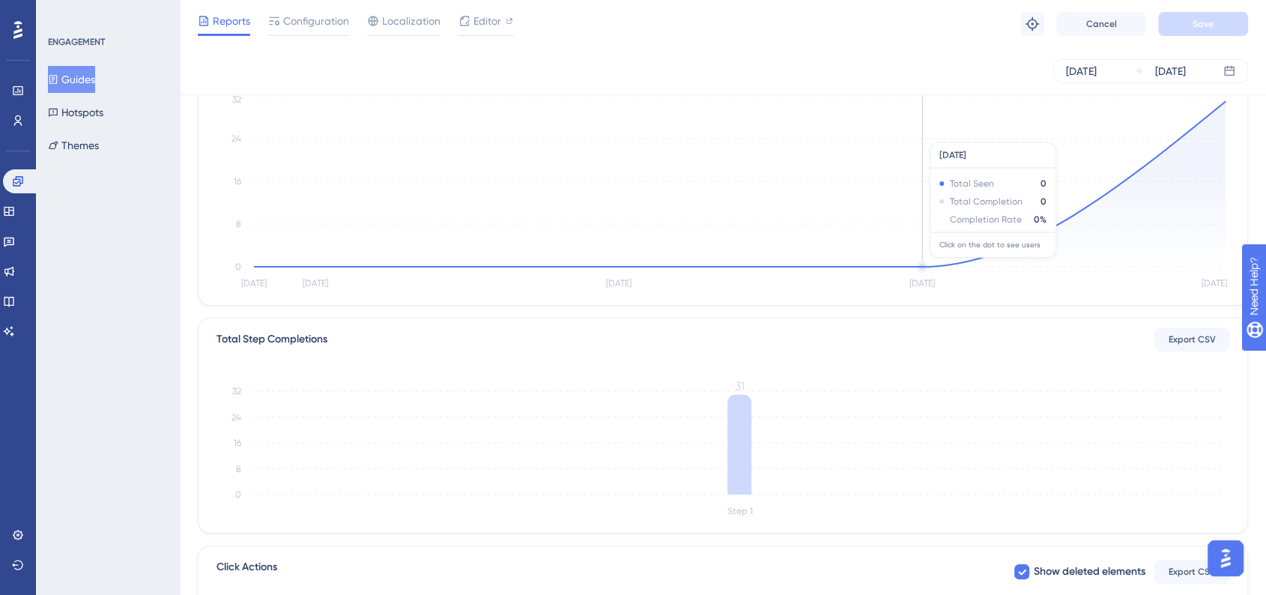
scroll to position [354, 0]
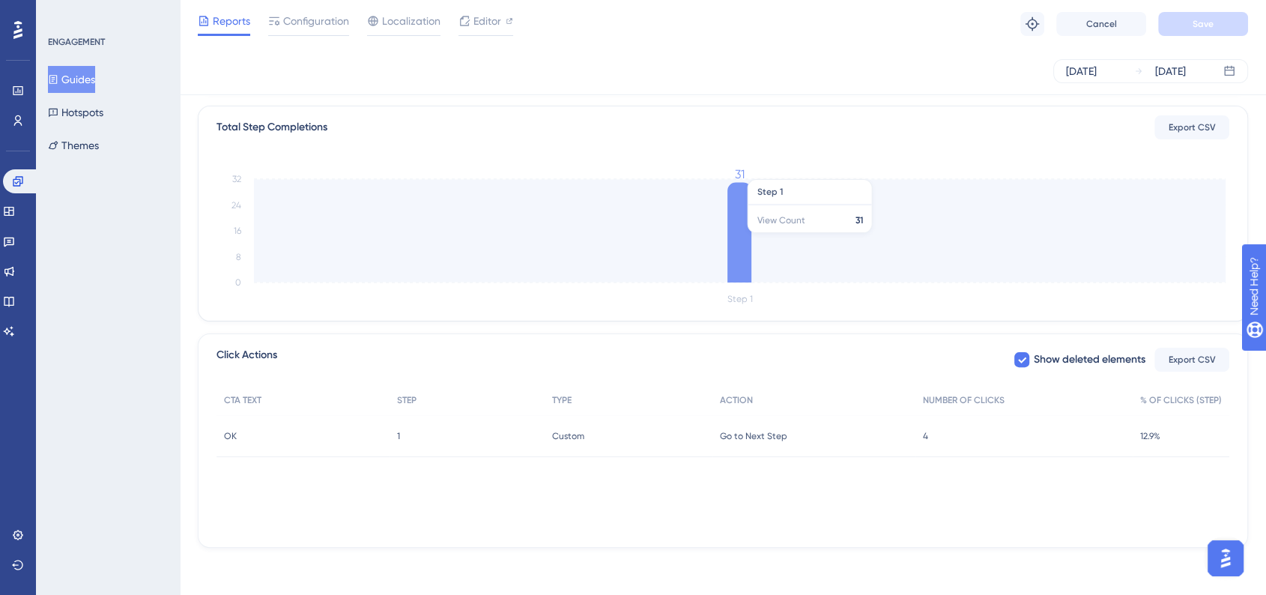
click at [741, 237] on icon at bounding box center [739, 232] width 24 height 100
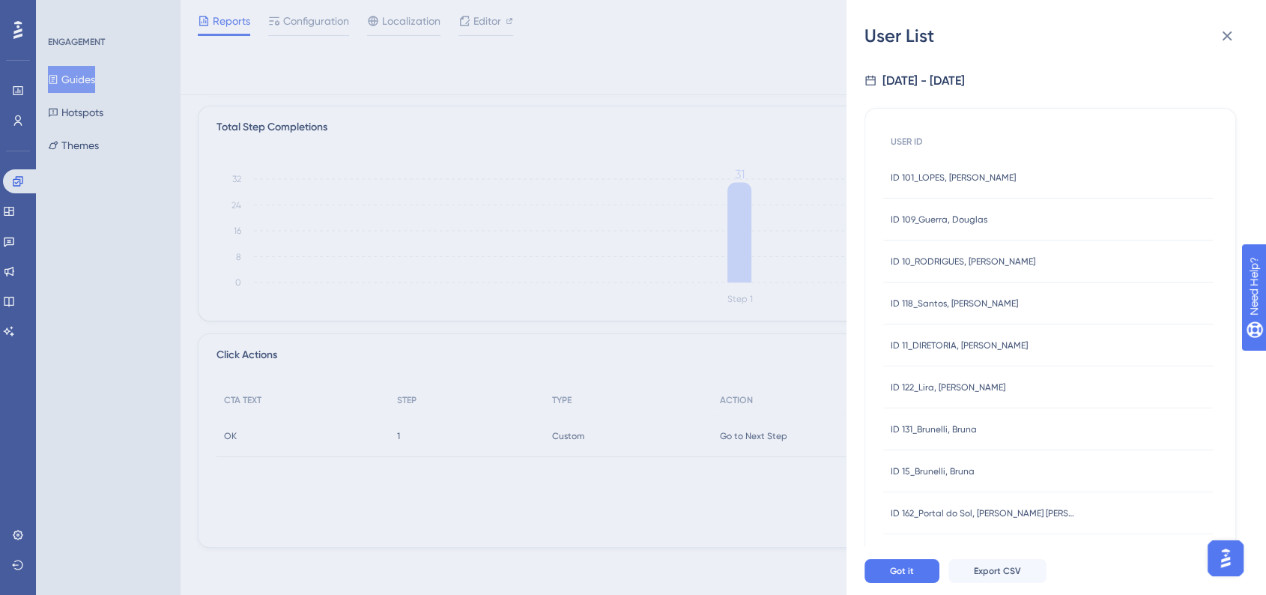
click at [932, 222] on span "ID 109_Guerra, Douglas" at bounding box center [939, 219] width 97 height 12
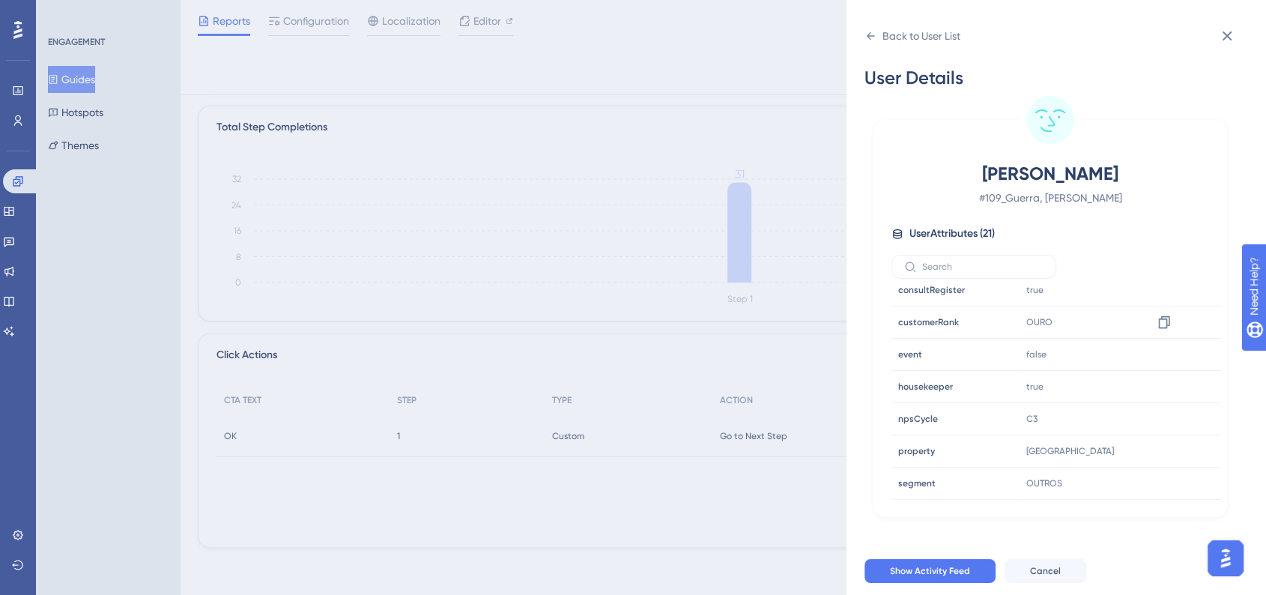
scroll to position [454, 0]
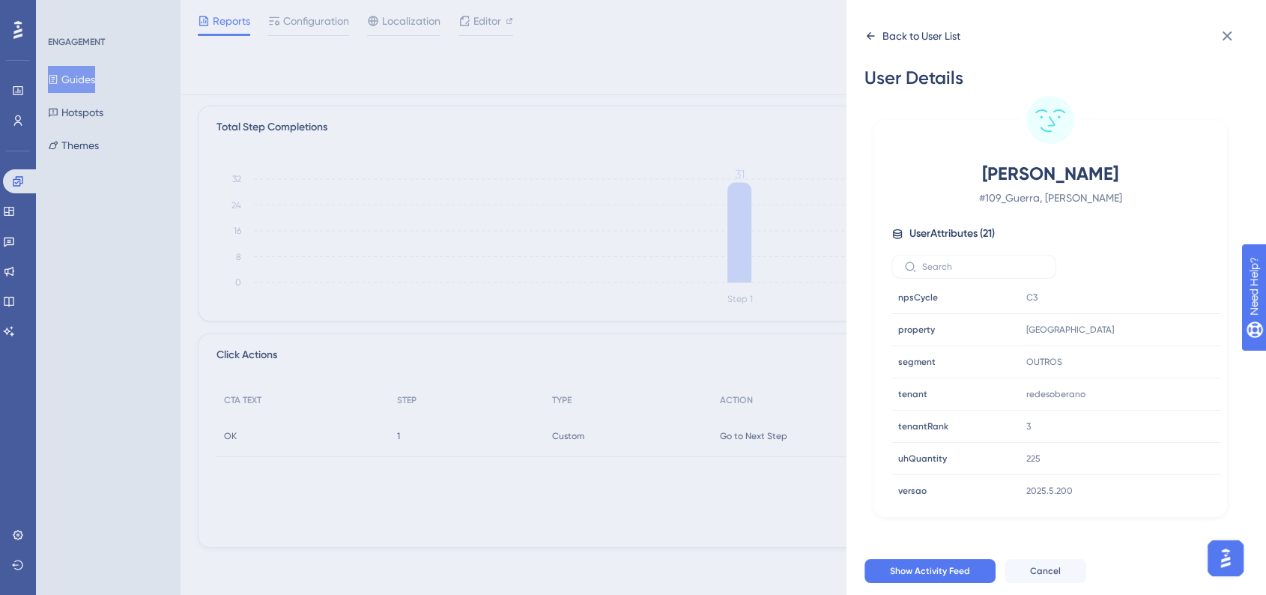
click at [927, 31] on div "Back to User List" at bounding box center [921, 36] width 78 height 18
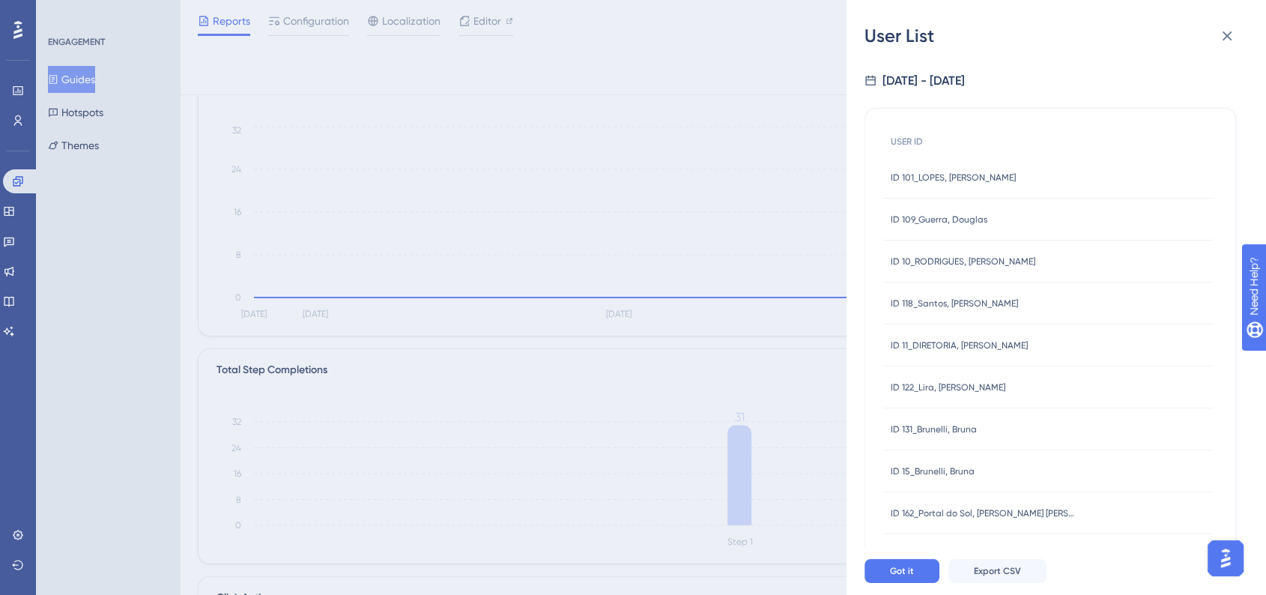
scroll to position [104, 0]
click at [953, 186] on div "ID 101_LOPES, JULIANA ID 101_LOPES, JULIANA" at bounding box center [953, 178] width 125 height 42
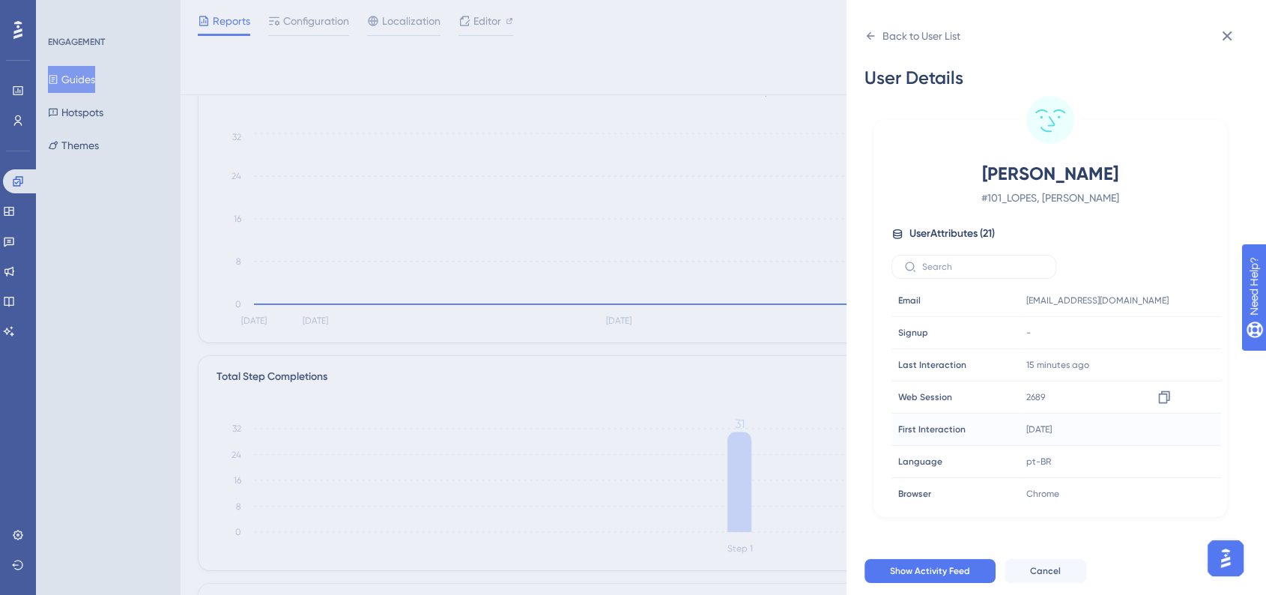
scroll to position [416, 0]
click at [869, 37] on icon at bounding box center [870, 36] width 12 height 12
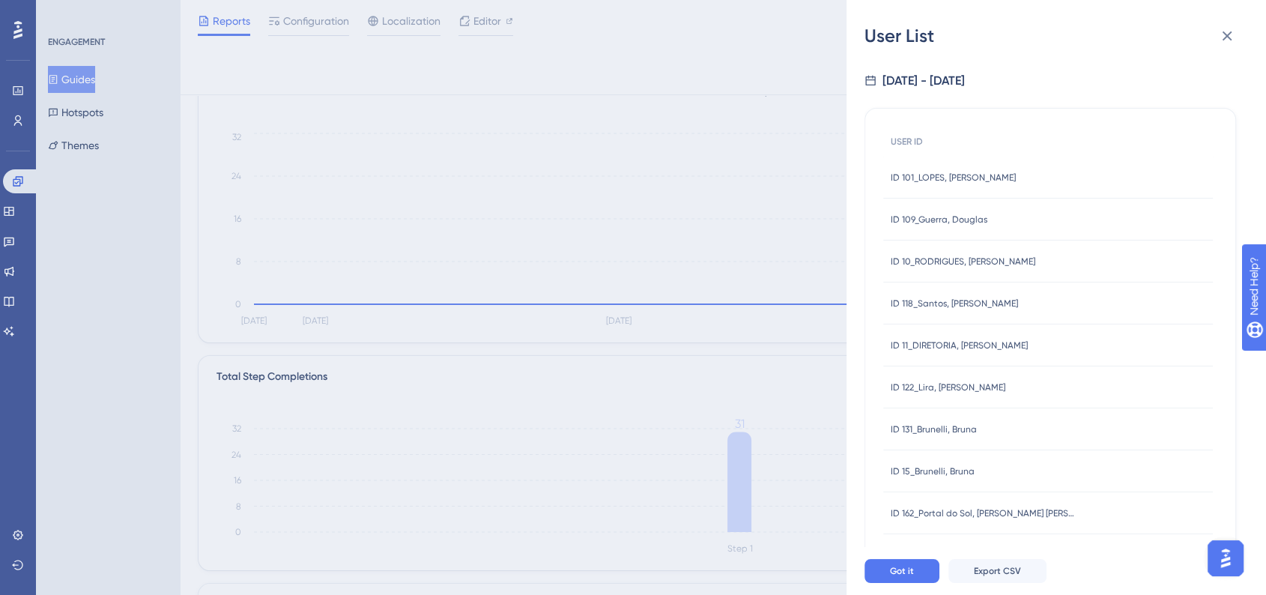
click at [980, 215] on span "ID 109_Guerra, Douglas" at bounding box center [939, 219] width 97 height 12
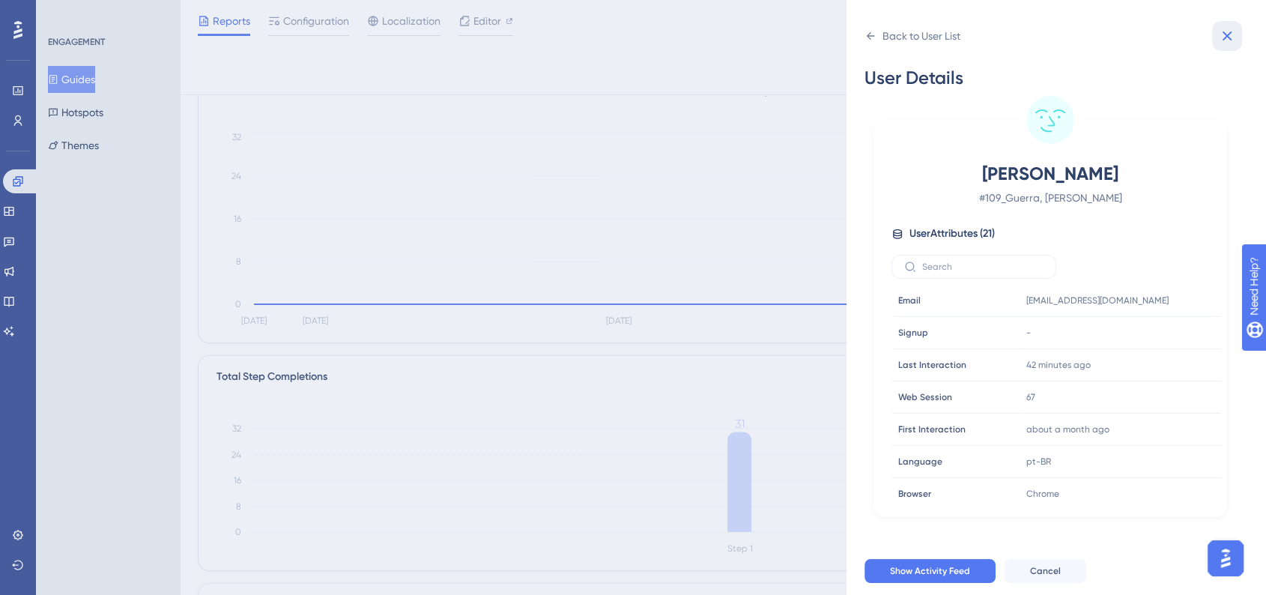
drag, startPoint x: 1237, startPoint y: 37, endPoint x: 1185, endPoint y: 258, distance: 226.9
click at [1237, 37] on button at bounding box center [1227, 36] width 30 height 30
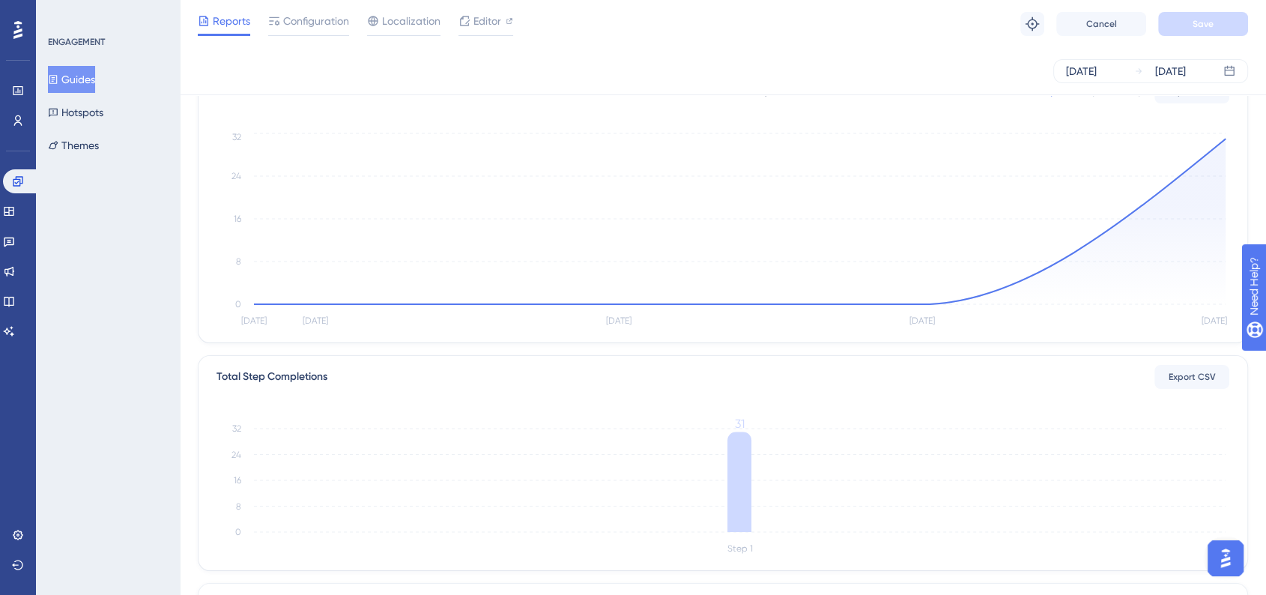
click at [1219, 551] on img "Open AI Assistant Launcher" at bounding box center [1225, 557] width 27 height 27
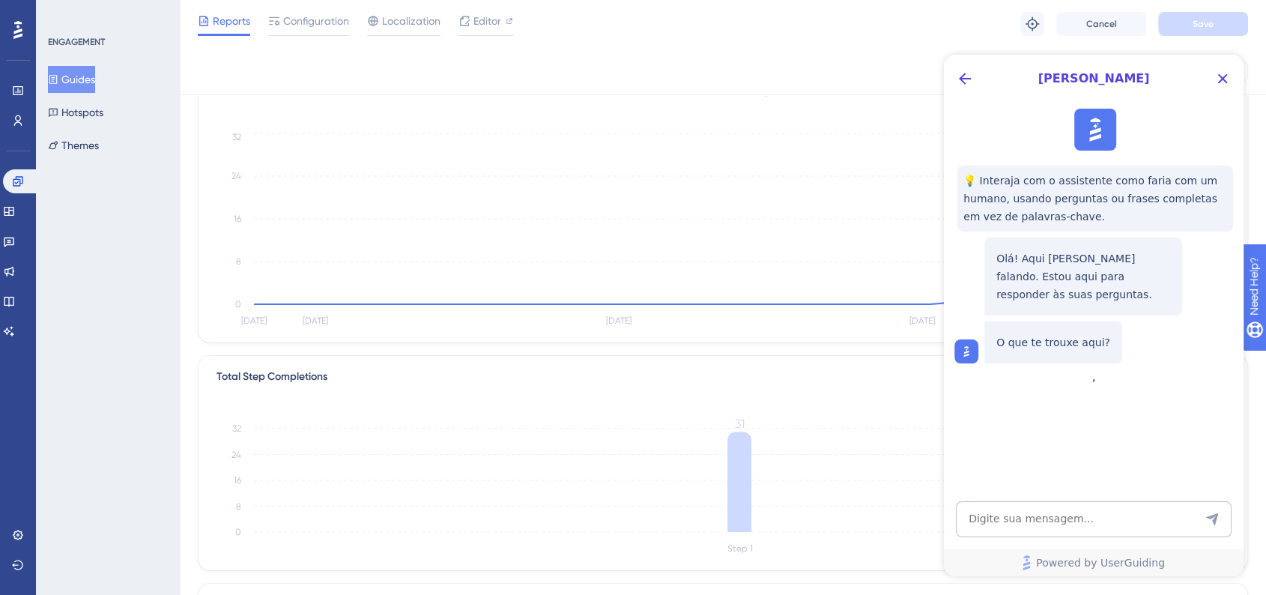
scroll to position [0, 0]
click at [962, 82] on icon "Back Button" at bounding box center [965, 79] width 12 height 12
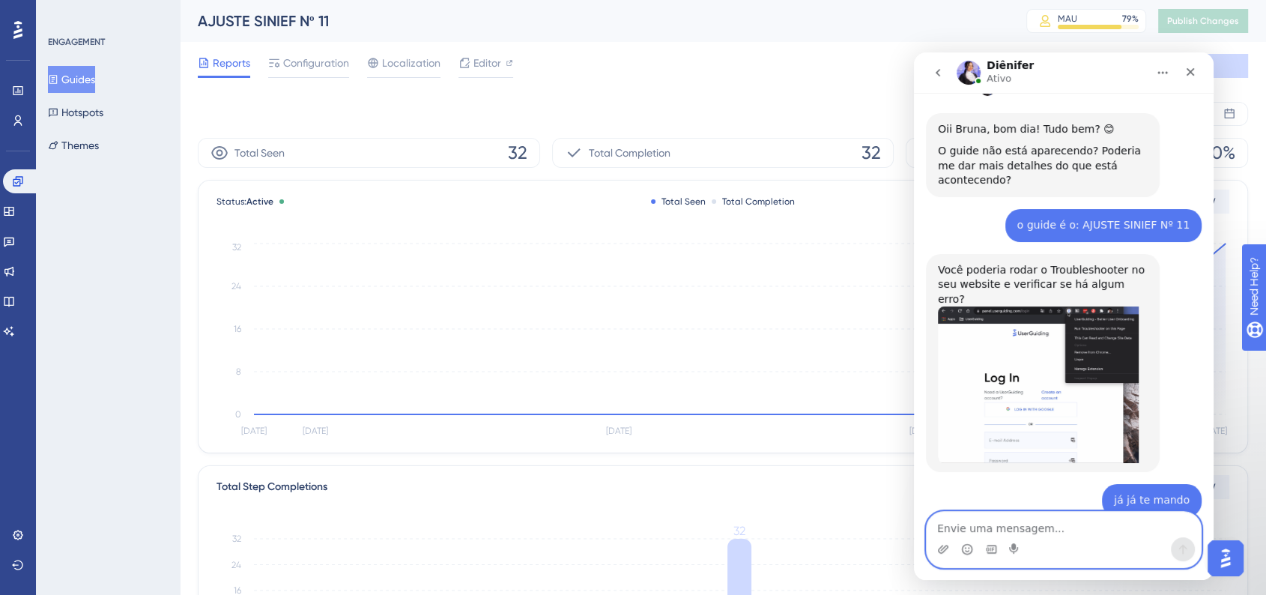
scroll to position [366, 0]
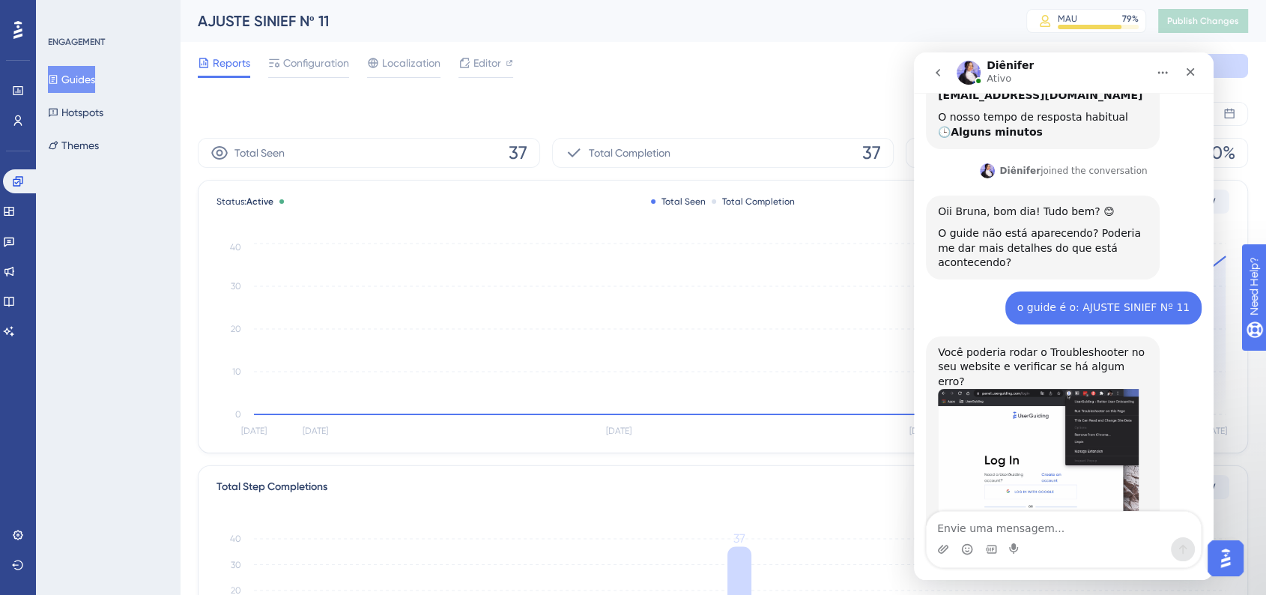
scroll to position [333, 0]
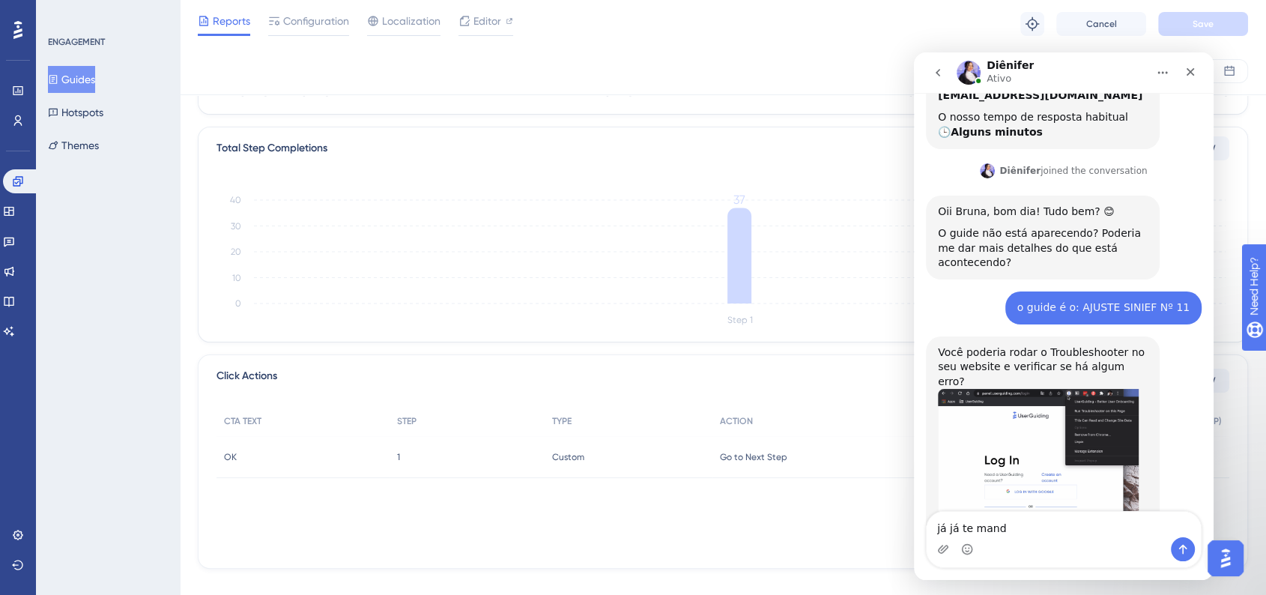
type textarea "já já te mando"
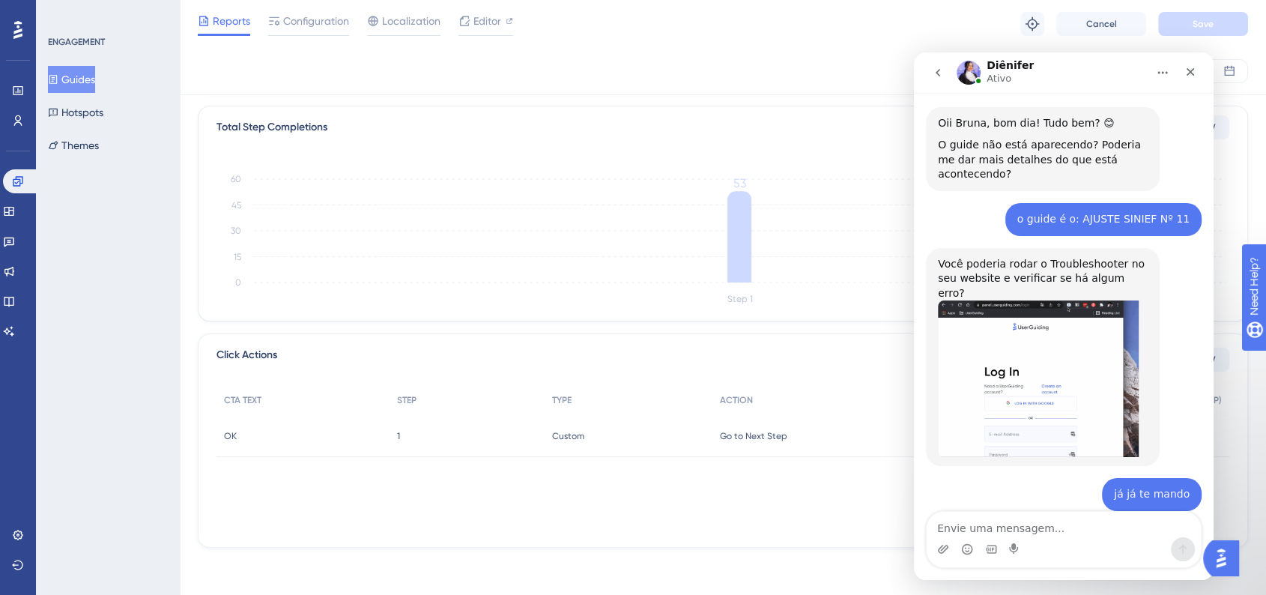
scroll to position [366, 0]
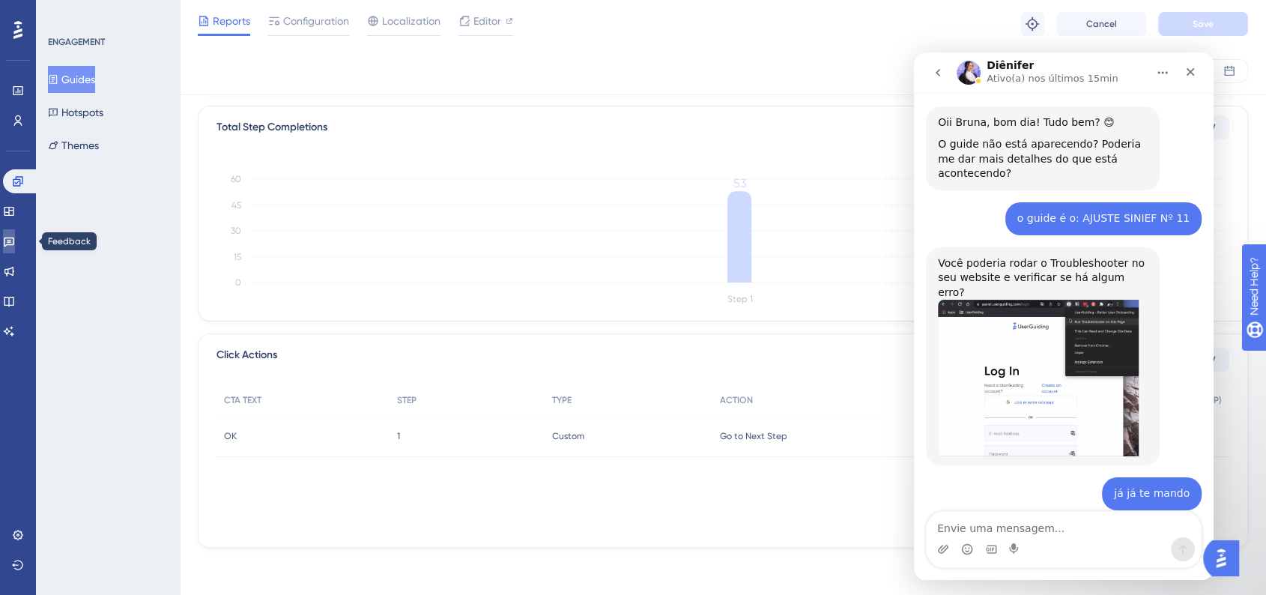
click at [13, 243] on icon at bounding box center [9, 242] width 10 height 10
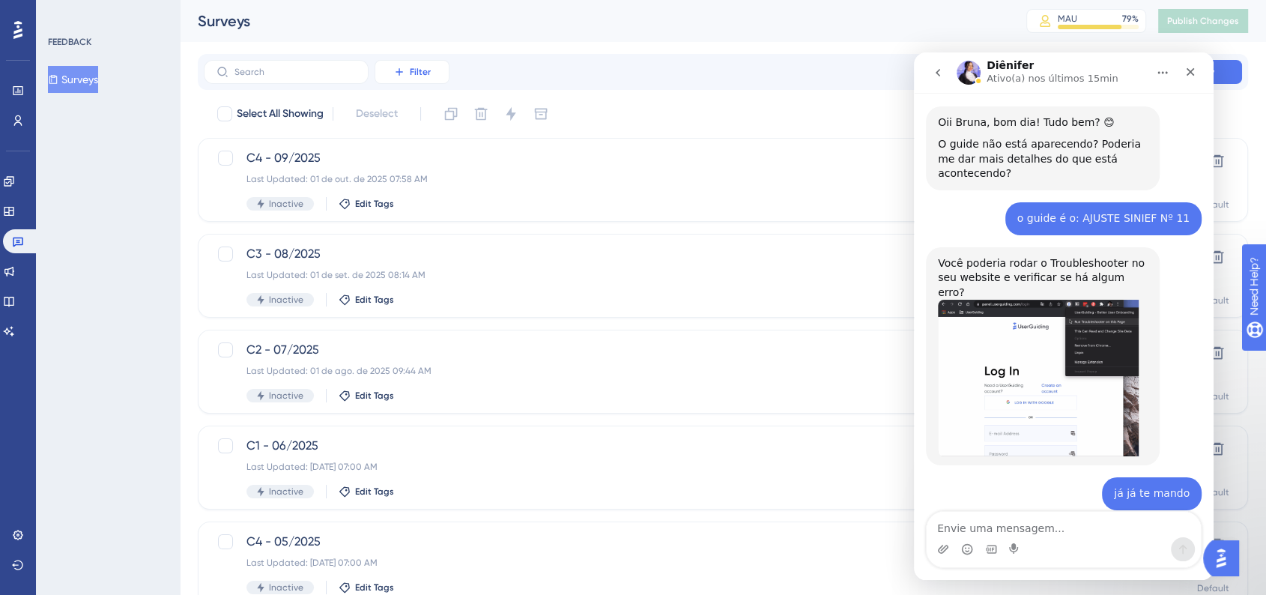
click at [442, 81] on button "Filter" at bounding box center [411, 72] width 75 height 24
click at [425, 201] on span "Status" at bounding box center [411, 204] width 31 height 18
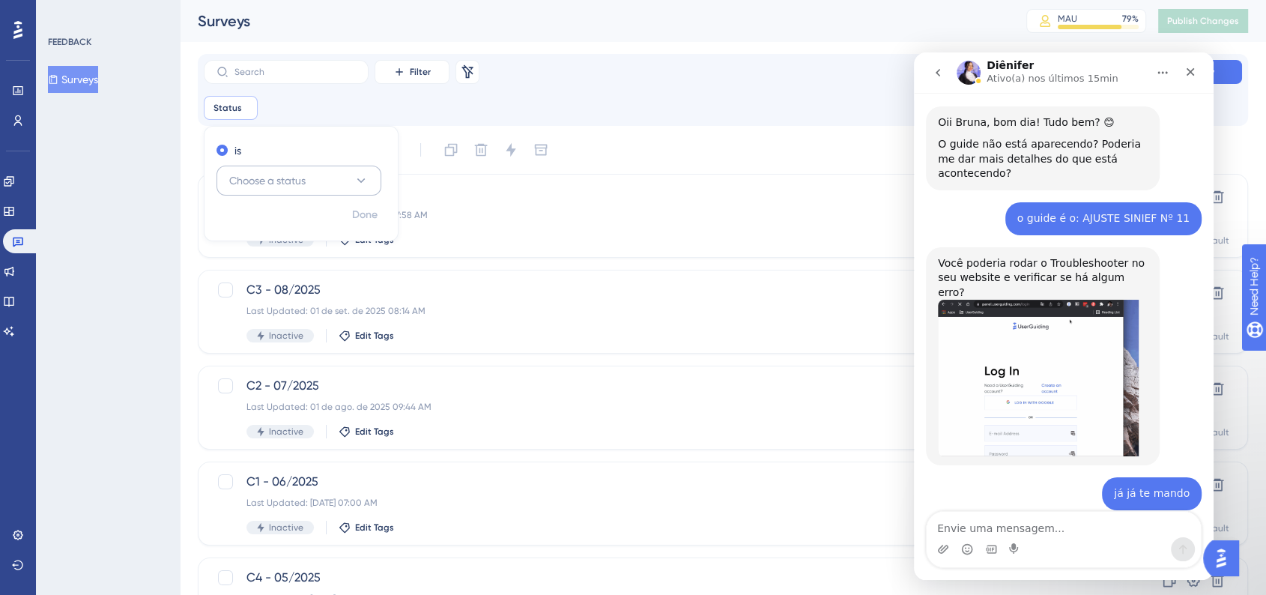
click at [243, 172] on span "Choose a status" at bounding box center [267, 181] width 76 height 18
click at [274, 229] on div "Active Active" at bounding box center [298, 226] width 121 height 30
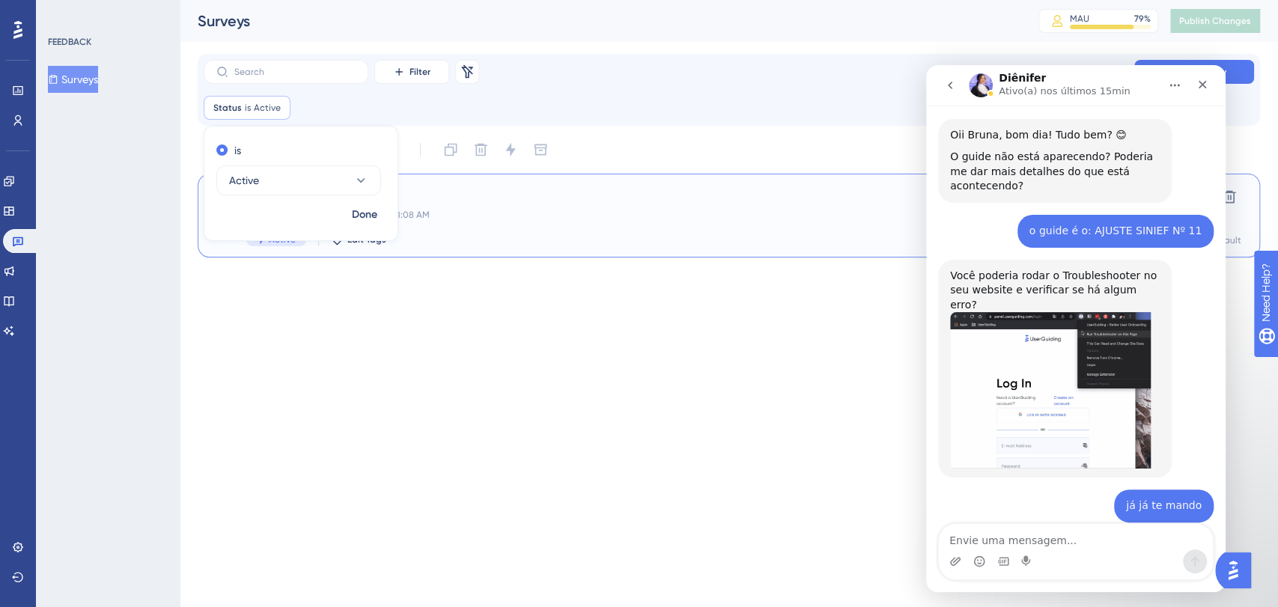
click at [545, 203] on div "C1 - 10/2025 Last Updated: 01 de out. de 2025 08:08 AM Active Edit Tags" at bounding box center [669, 215] width 846 height 61
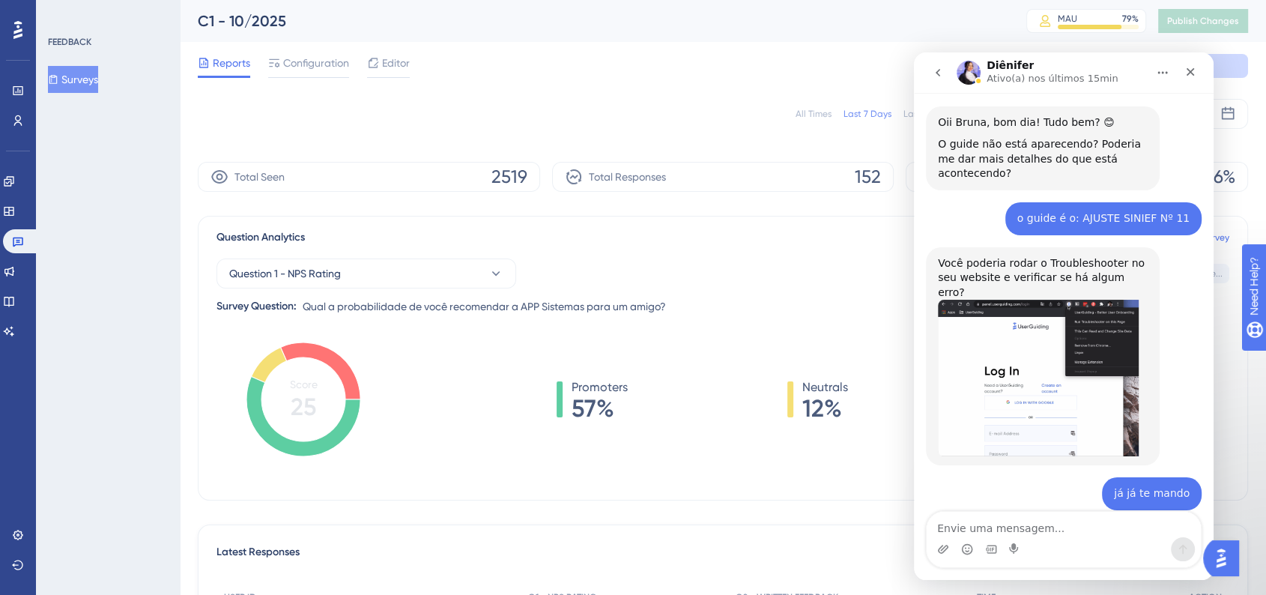
click at [810, 109] on div "All Times" at bounding box center [813, 114] width 36 height 12
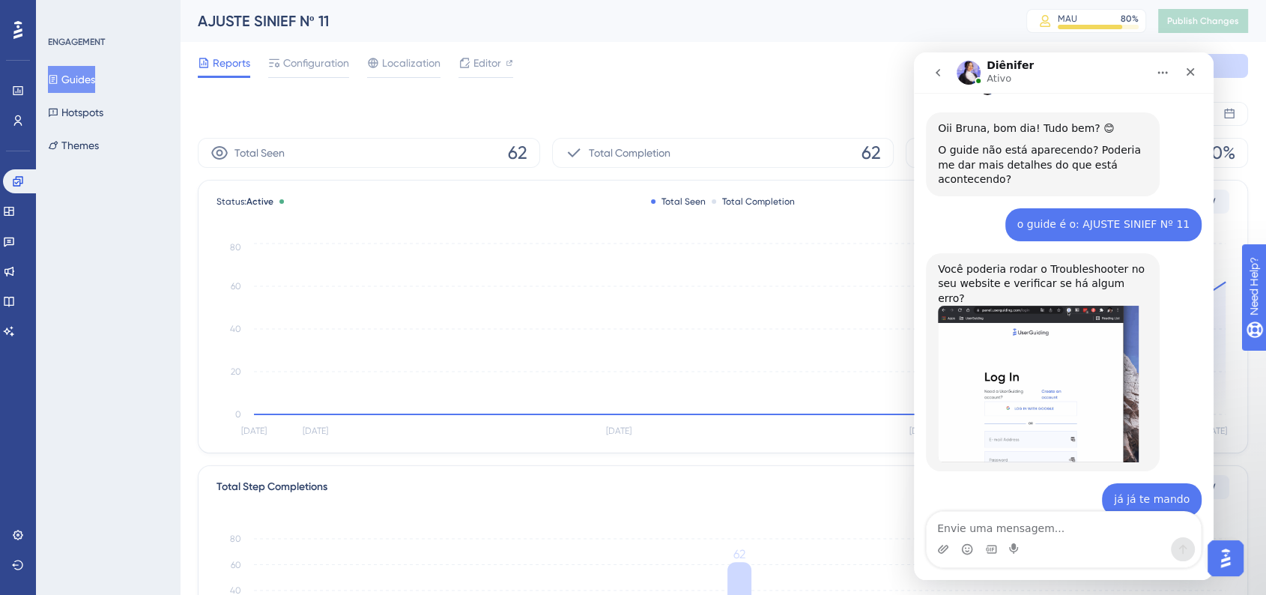
scroll to position [366, 0]
